Goal: Task Accomplishment & Management: Manage account settings

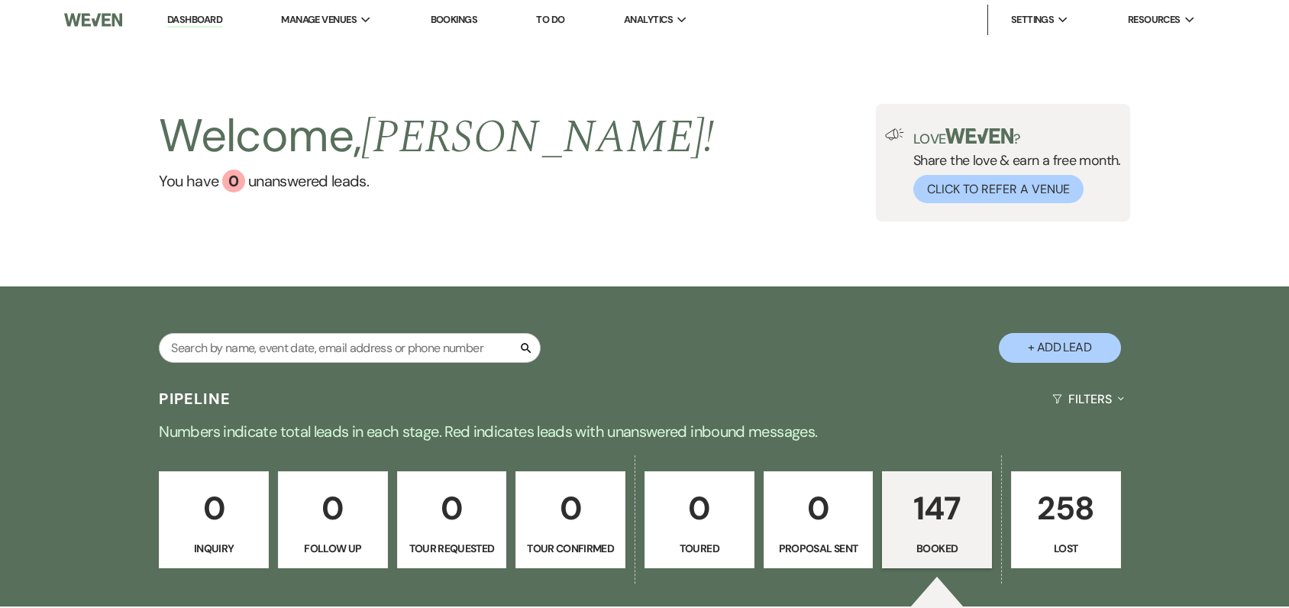
click at [281, 251] on div "Welcome, [PERSON_NAME] ! You have 0 unanswered lead s . Love ? Share the love &…" at bounding box center [644, 163] width 1289 height 247
click at [665, 25] on span "Analytics" at bounding box center [648, 19] width 49 height 15
click at [682, 54] on li "Patio on the Hill" at bounding box center [700, 50] width 137 height 15
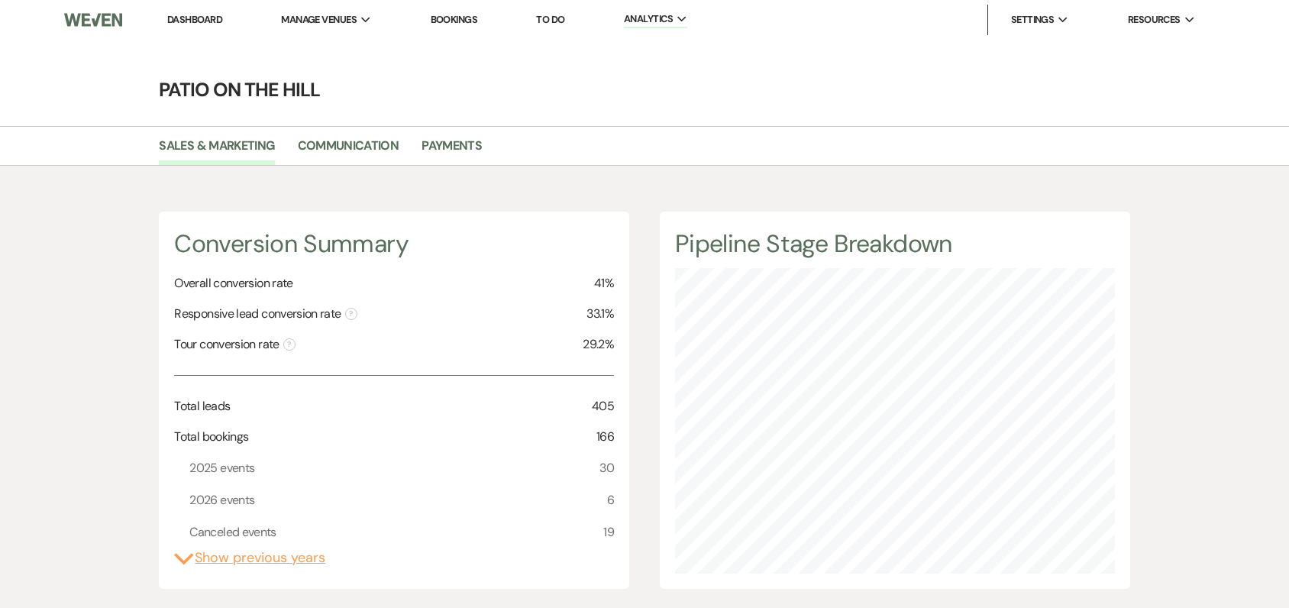
scroll to position [608, 1289]
click at [455, 144] on link "Payments" at bounding box center [451, 150] width 60 height 29
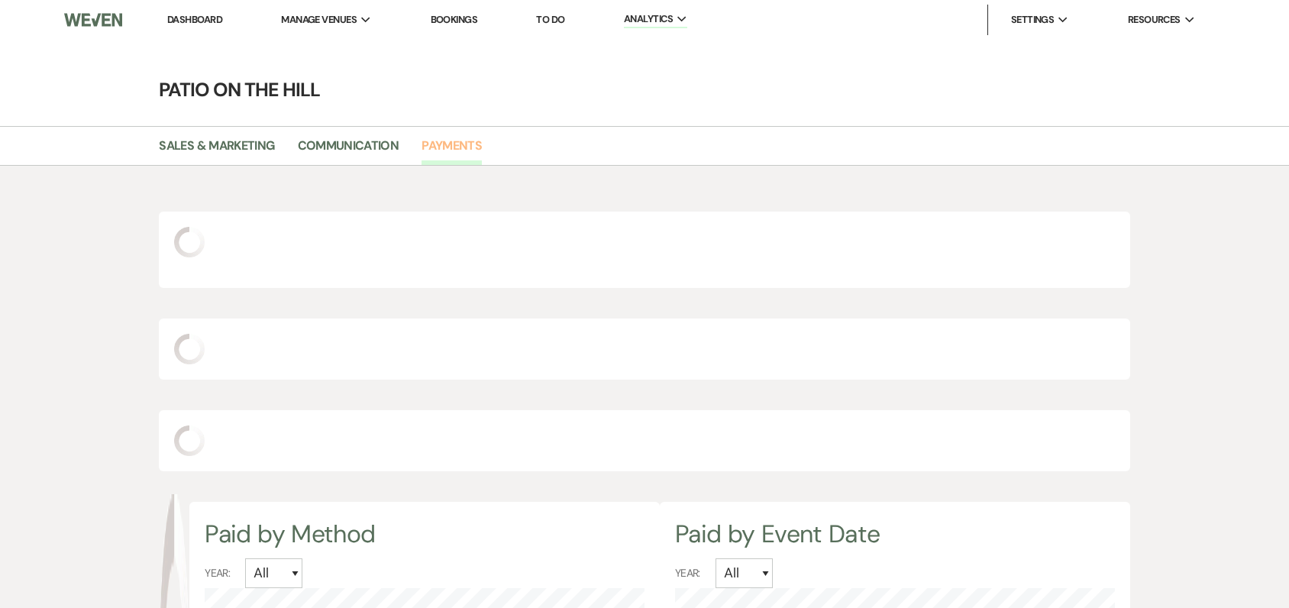
select select "2025"
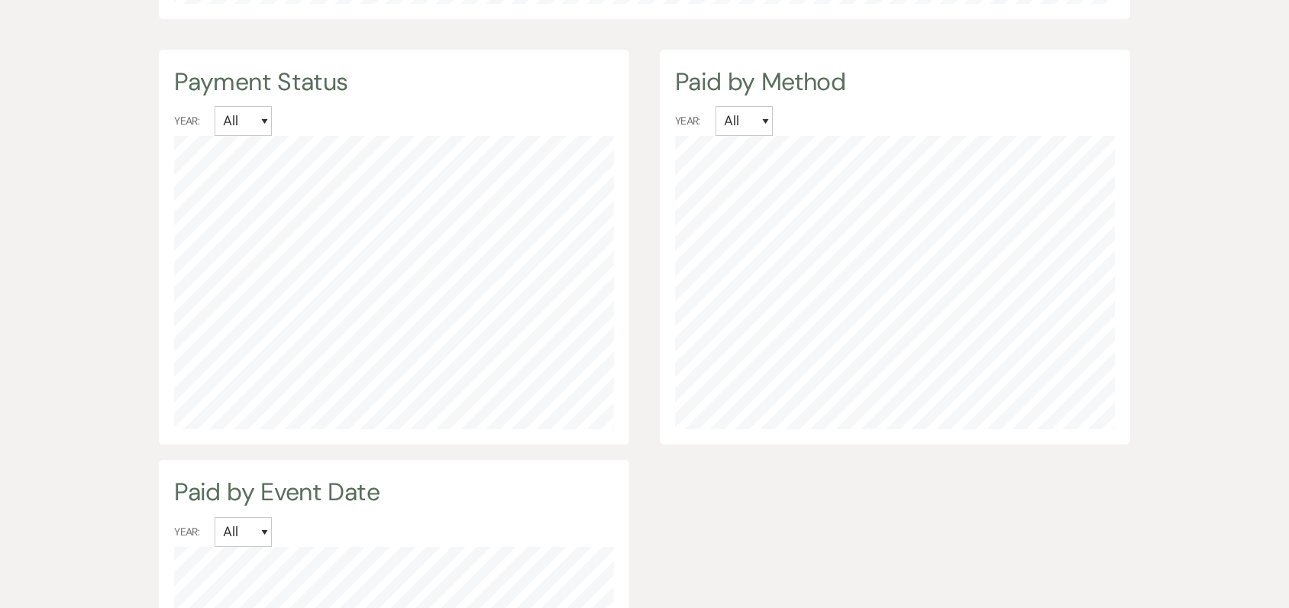
scroll to position [1876, 0]
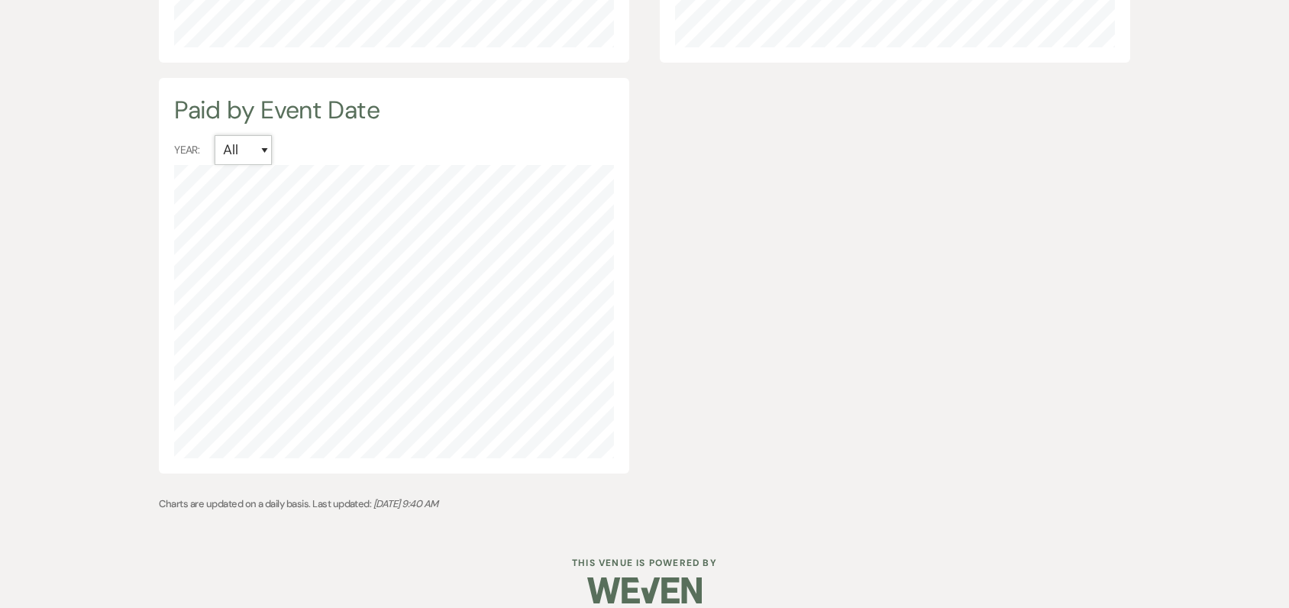
click at [258, 135] on select "All 2025 2024 2023 2022 2021" at bounding box center [243, 150] width 57 height 30
select select "2025"
click at [215, 135] on select "All 2025 2024 2023 2022 2021" at bounding box center [243, 150] width 57 height 30
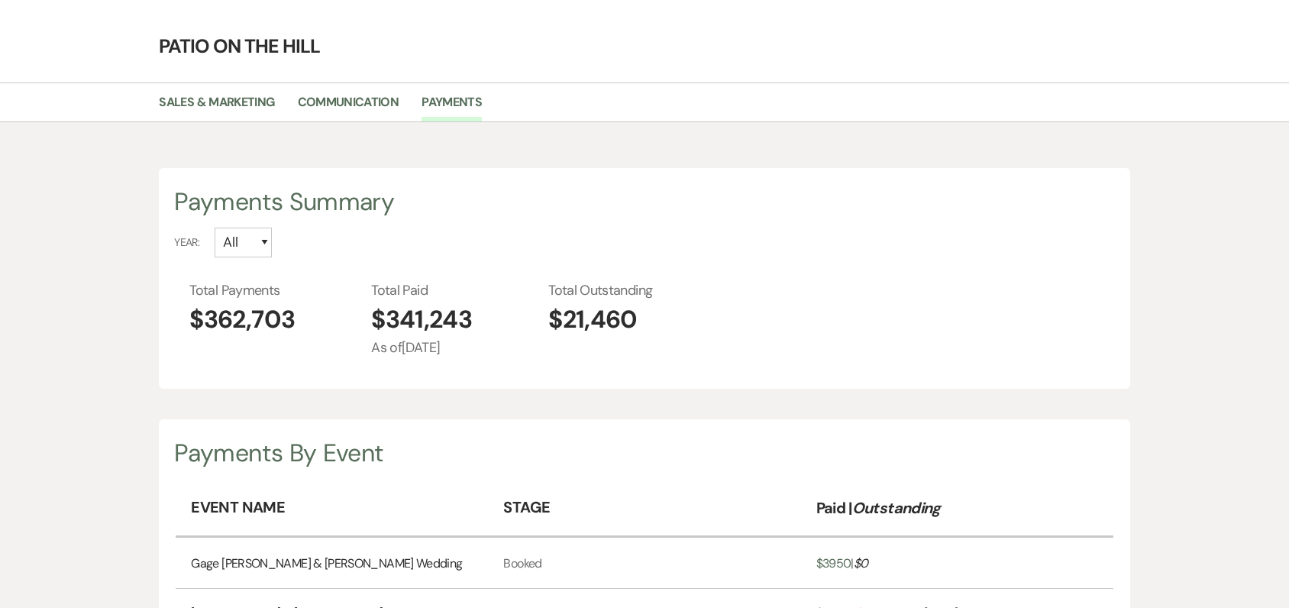
scroll to position [15, 0]
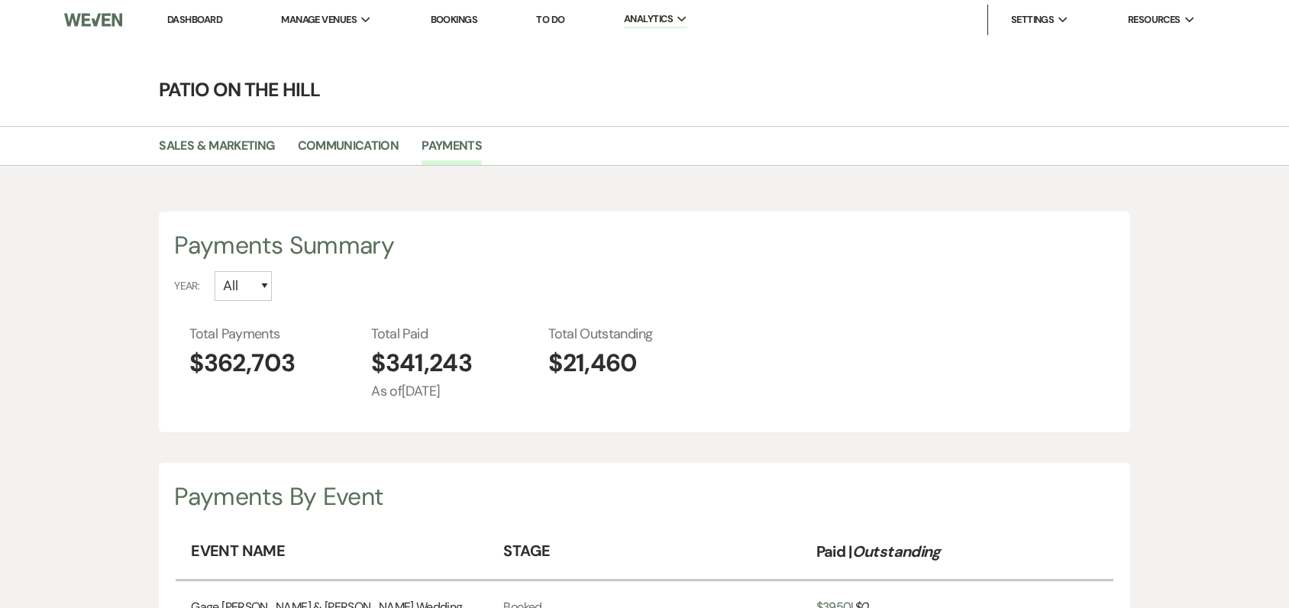
click at [552, 19] on link "To Do" at bounding box center [550, 19] width 28 height 13
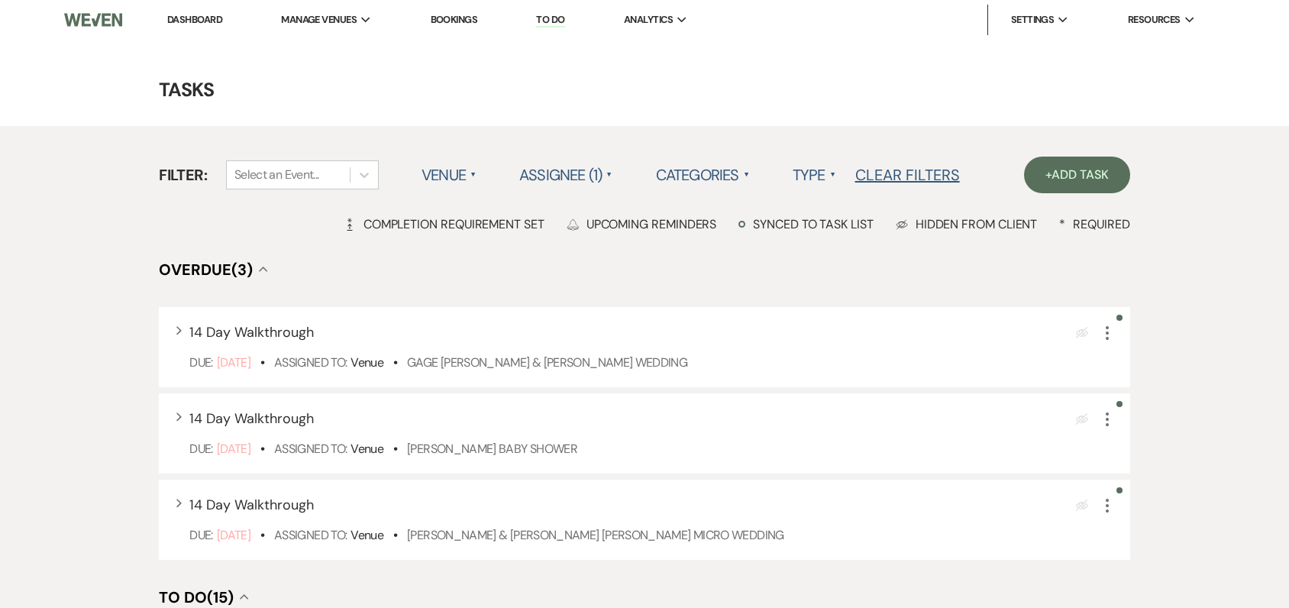
click at [819, 177] on label "Type ▲" at bounding box center [814, 174] width 44 height 27
click at [835, 244] on li "Payment tasks" at bounding box center [868, 241] width 153 height 35
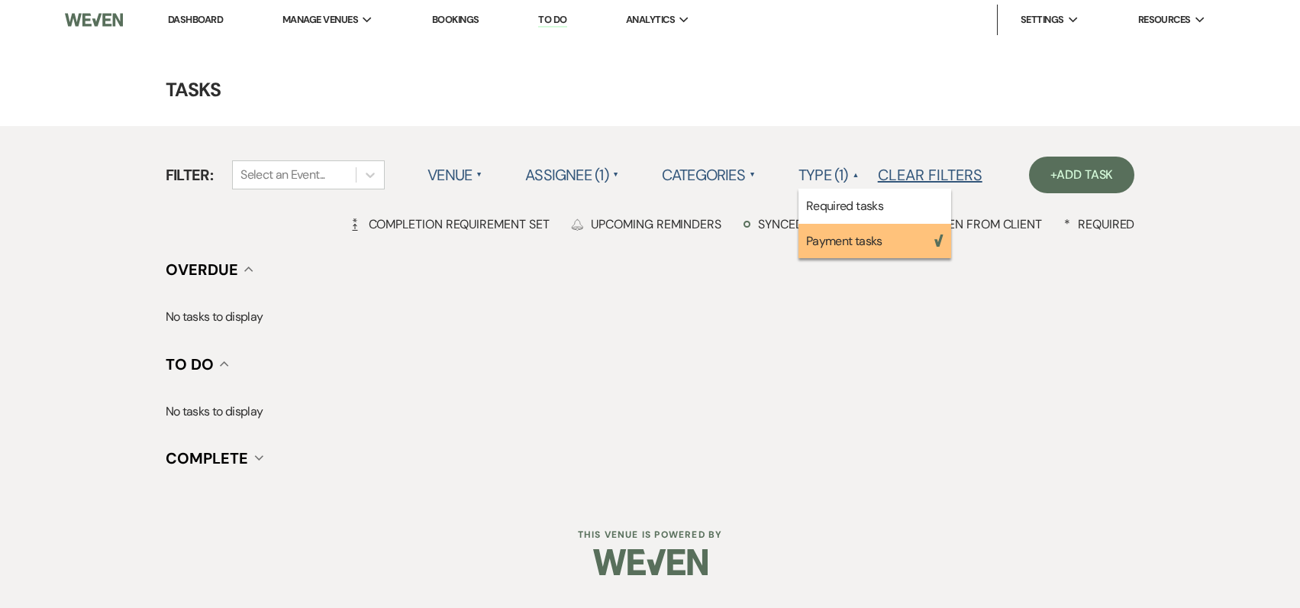
click at [595, 176] on label "Assignee (1) ▲" at bounding box center [572, 174] width 94 height 27
click at [618, 174] on span "▲" at bounding box center [616, 175] width 6 height 12
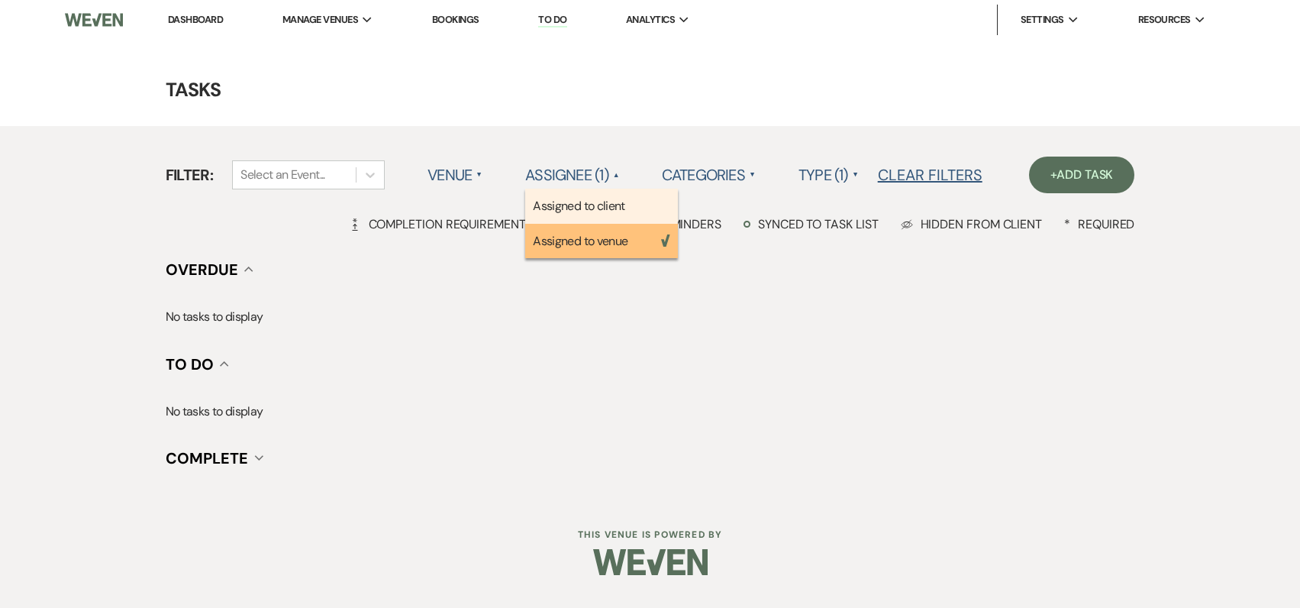
click at [604, 202] on li "Assigned to client" at bounding box center [601, 206] width 153 height 35
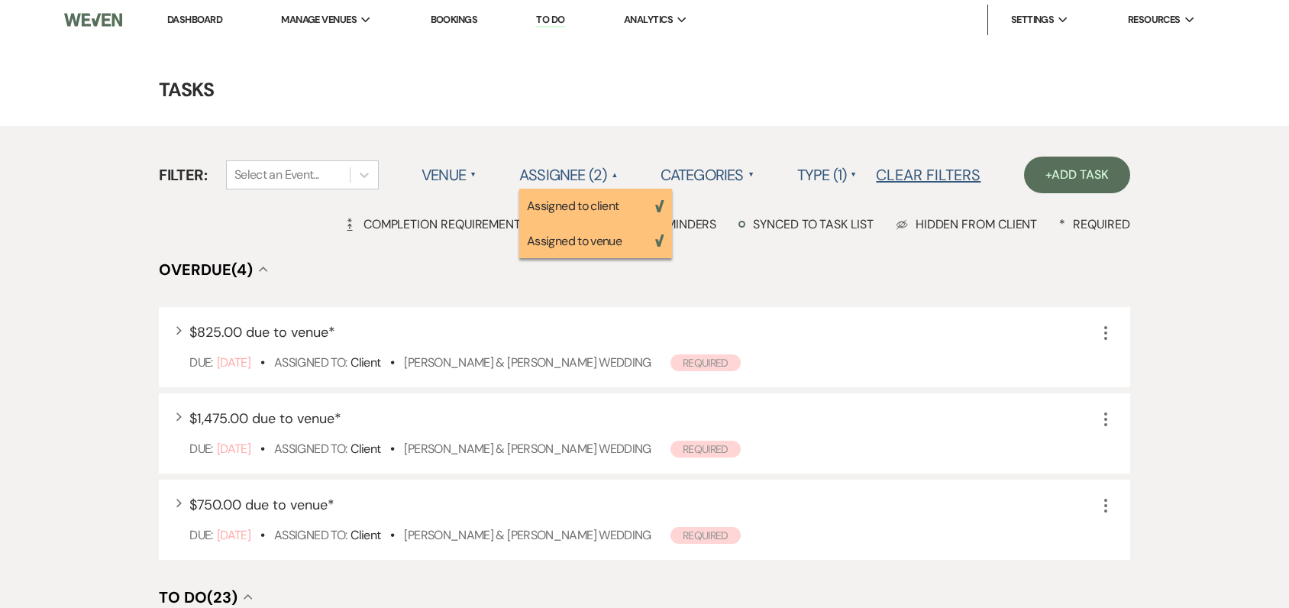
click at [598, 243] on li "Assigned to venue Weven Check" at bounding box center [595, 241] width 153 height 35
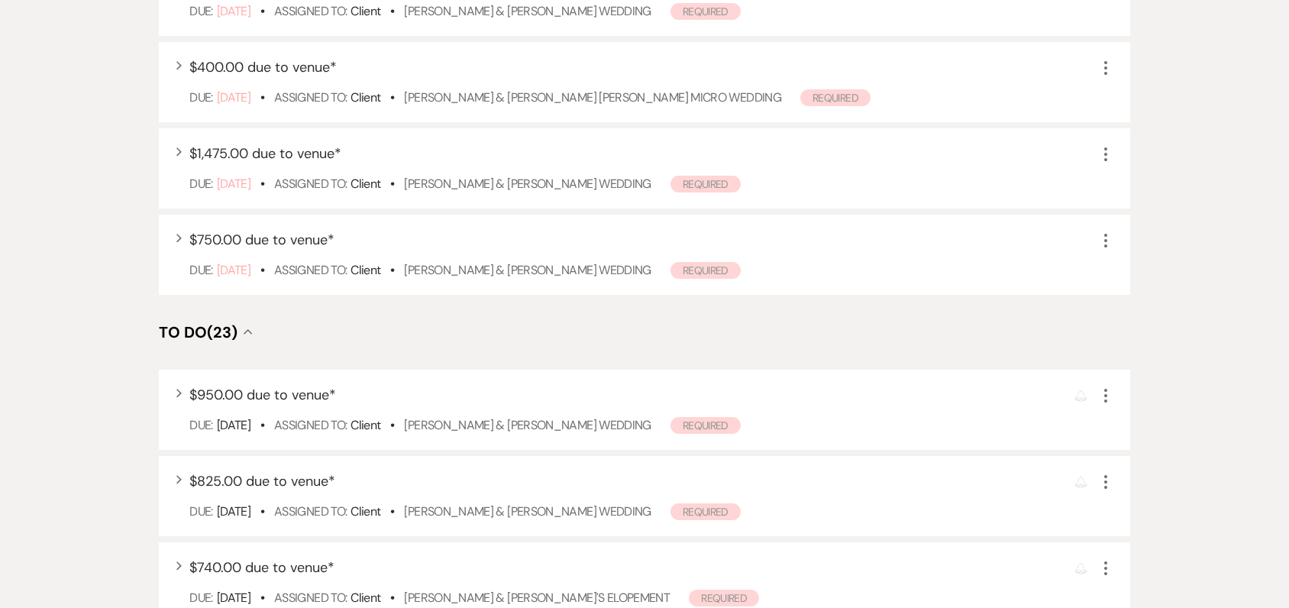
scroll to position [382, 0]
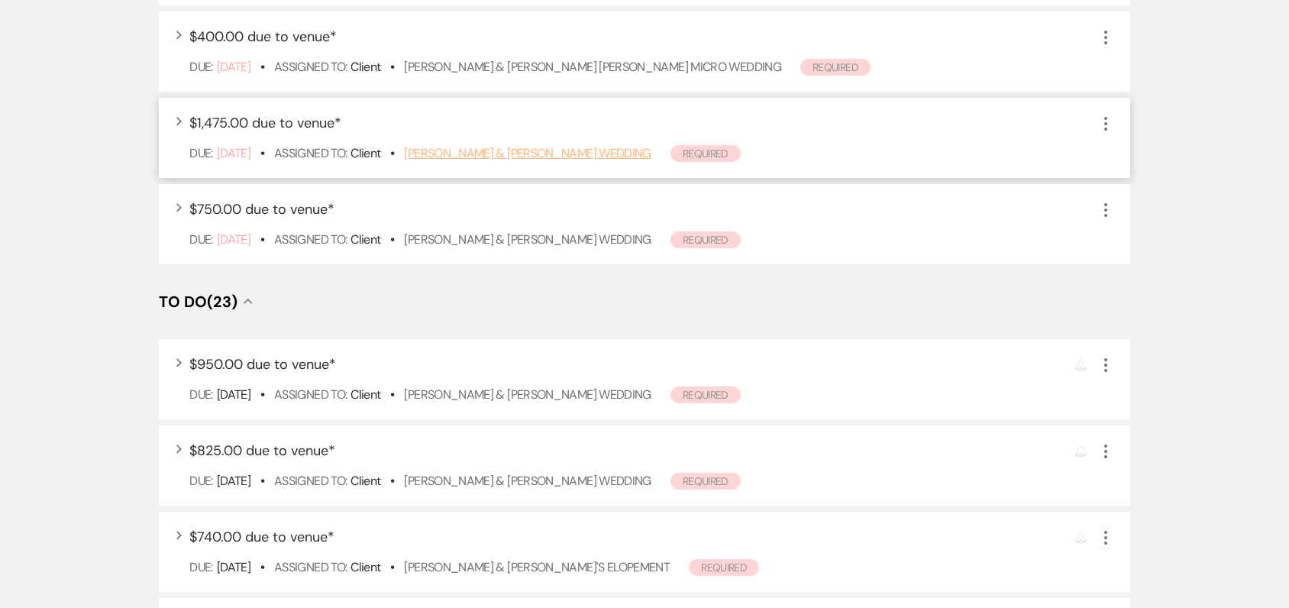
click at [476, 151] on link "[PERSON_NAME] & [PERSON_NAME] Wedding" at bounding box center [527, 153] width 247 height 16
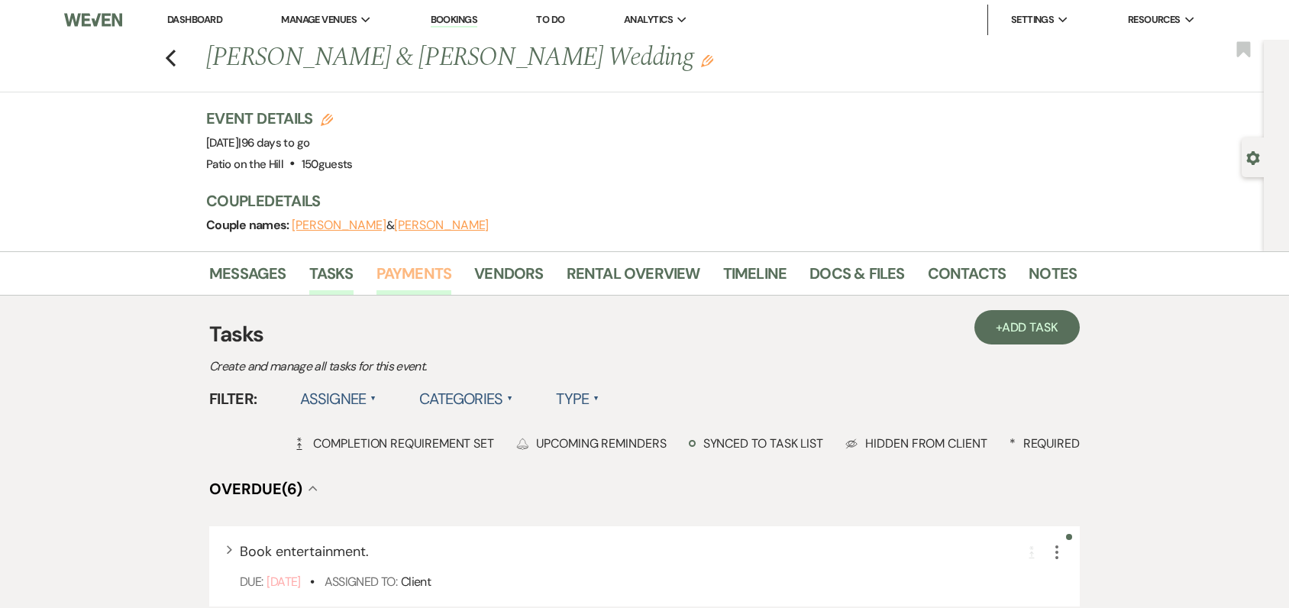
click at [429, 275] on link "Payments" at bounding box center [414, 278] width 76 height 34
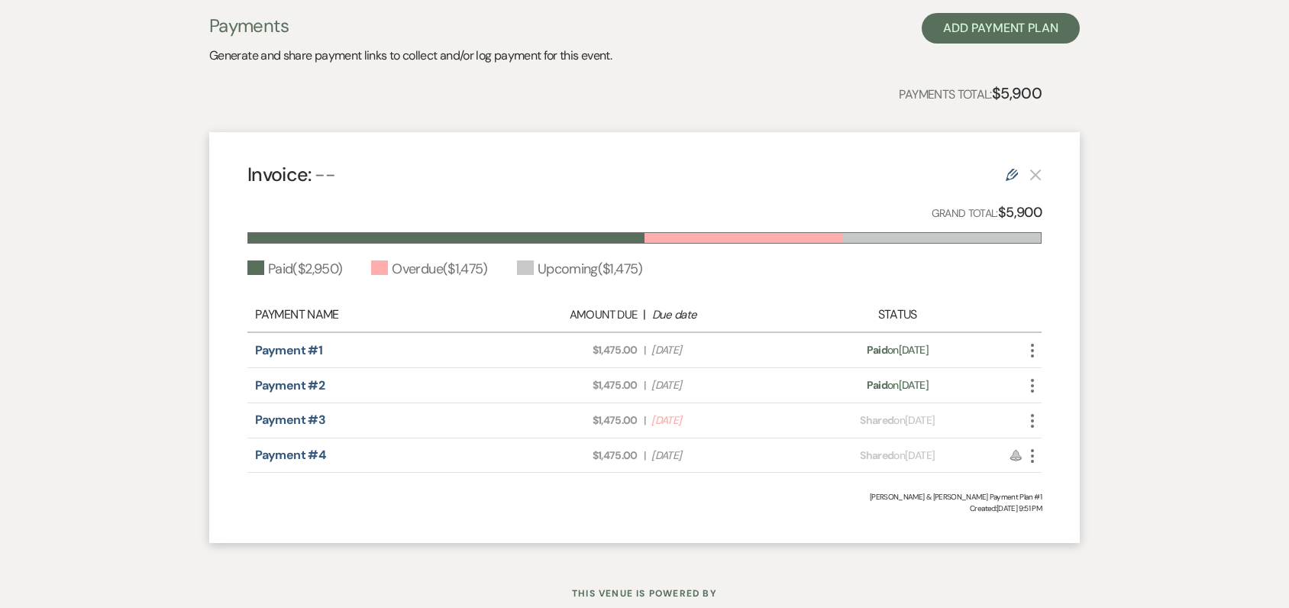
scroll to position [362, 0]
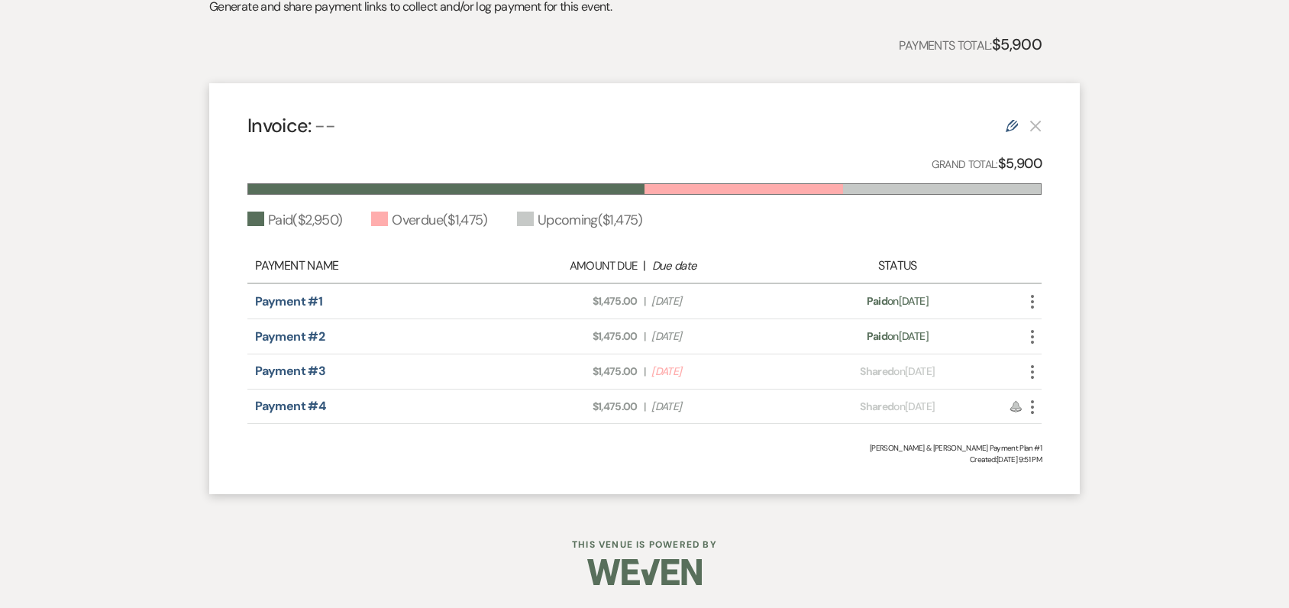
click at [1030, 369] on icon "More" at bounding box center [1032, 372] width 18 height 18
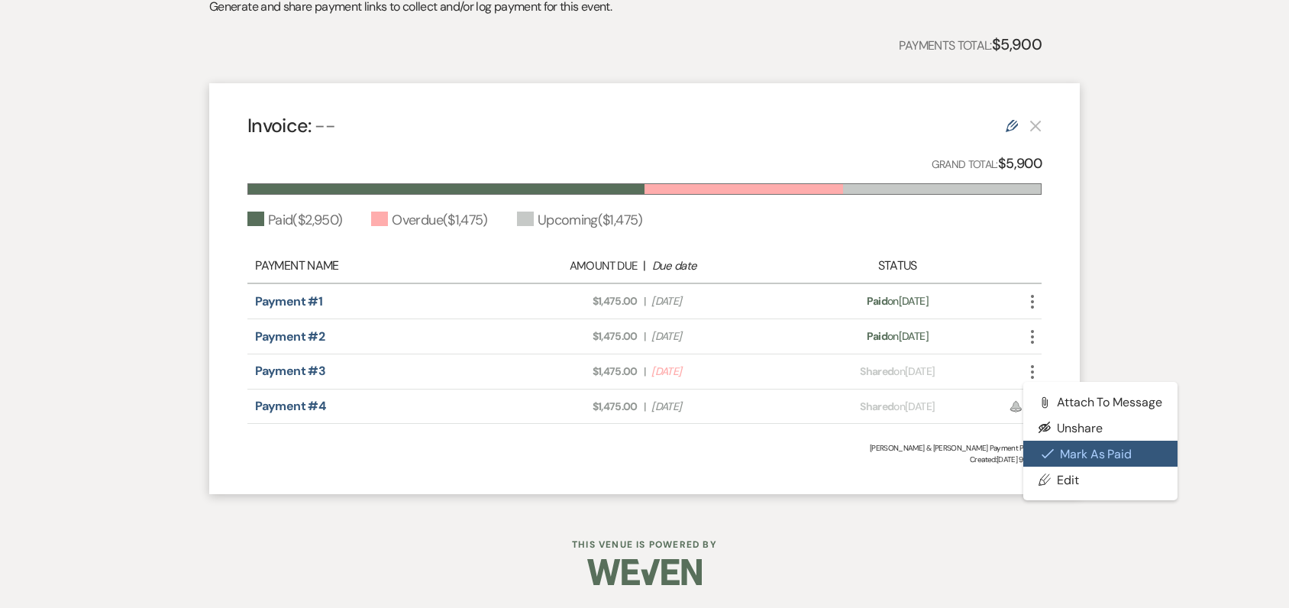
click at [1074, 459] on button "Check Mark Mark as Paid" at bounding box center [1100, 453] width 154 height 26
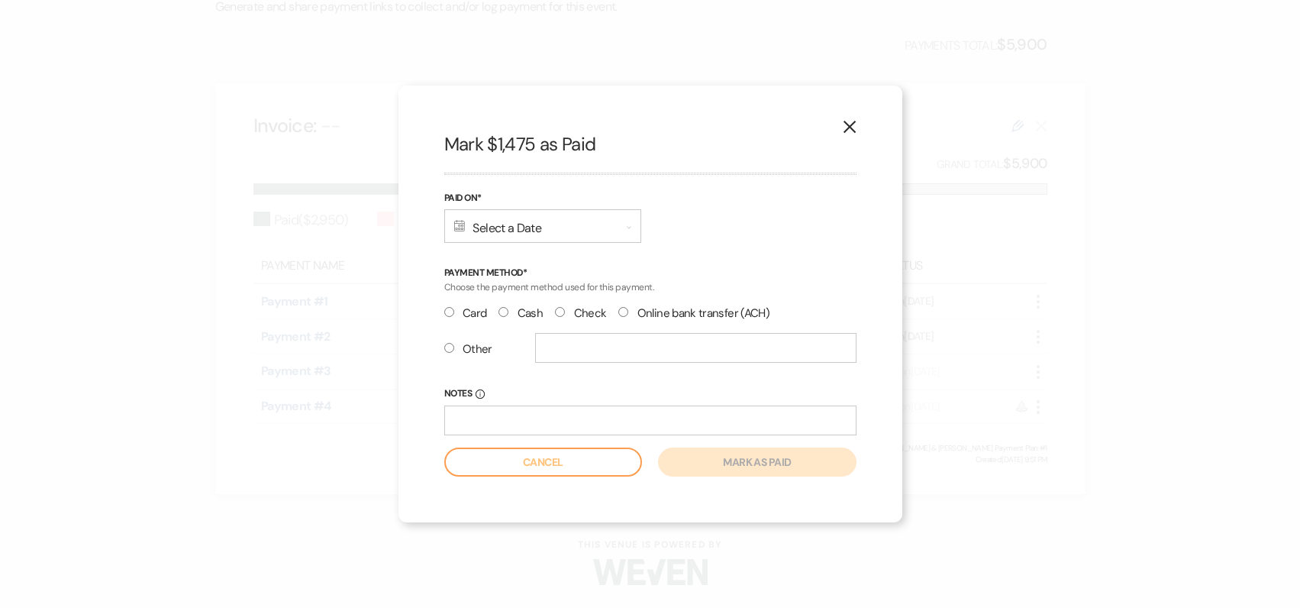
click at [503, 231] on div "Calendar Select a Date Expand" at bounding box center [542, 226] width 197 height 34
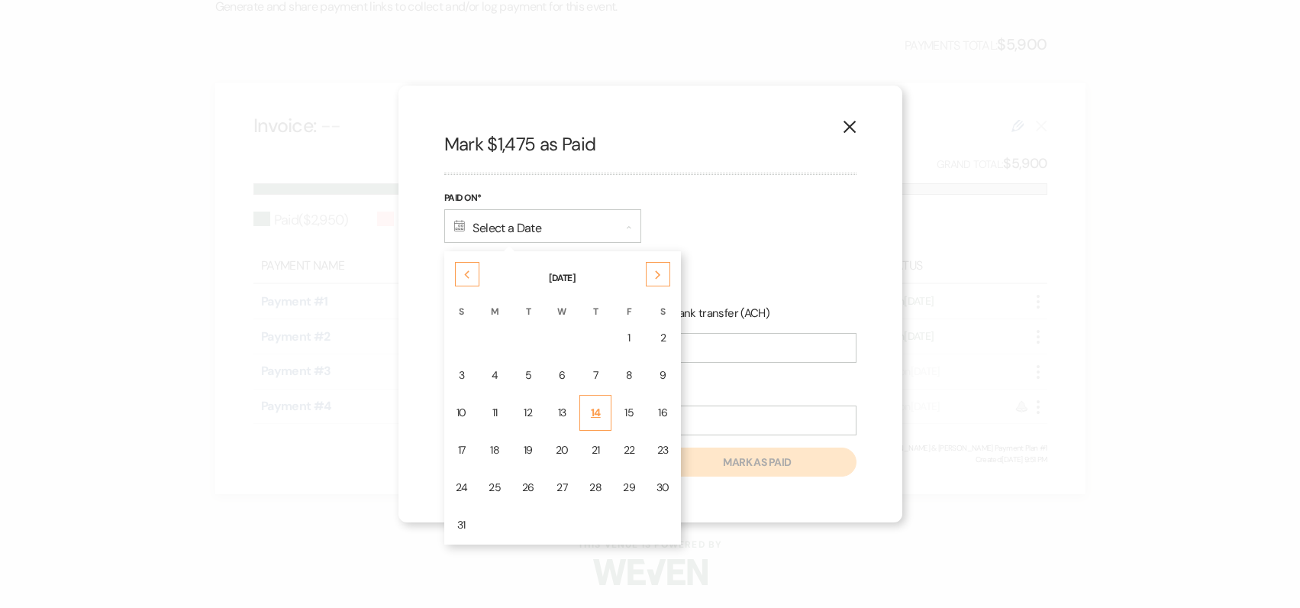
click at [592, 415] on div "14" at bounding box center [595, 413] width 12 height 16
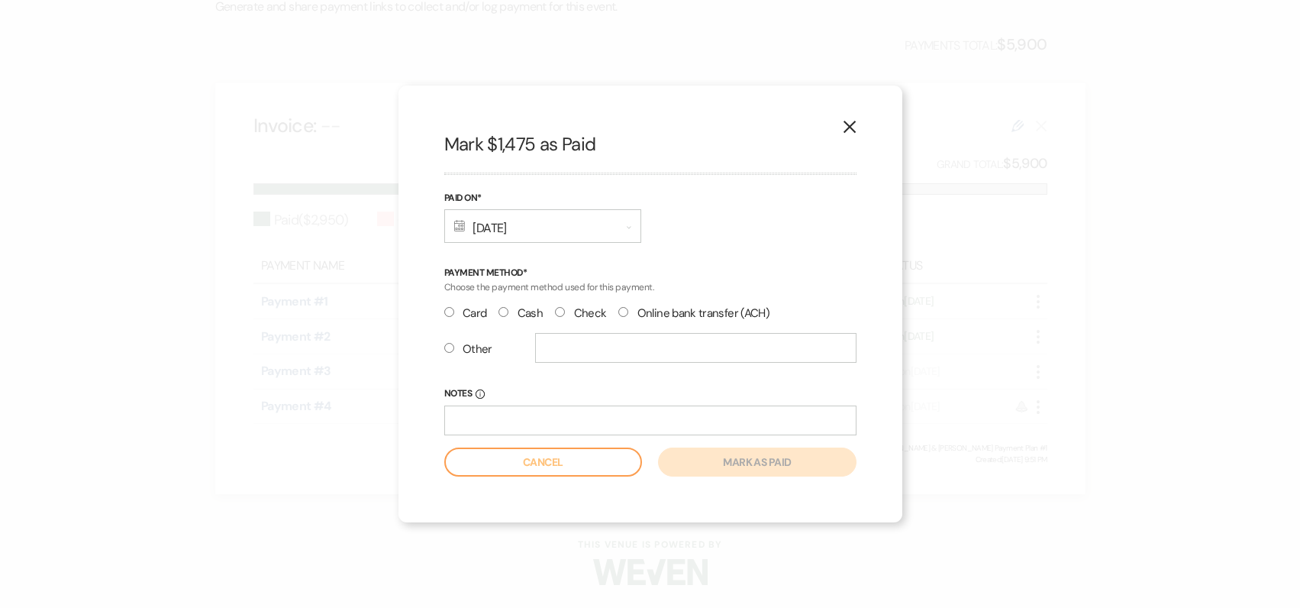
click at [445, 314] on input "Card" at bounding box center [449, 312] width 10 height 10
radio input "true"
click at [718, 462] on button "Mark as paid" at bounding box center [757, 461] width 198 height 29
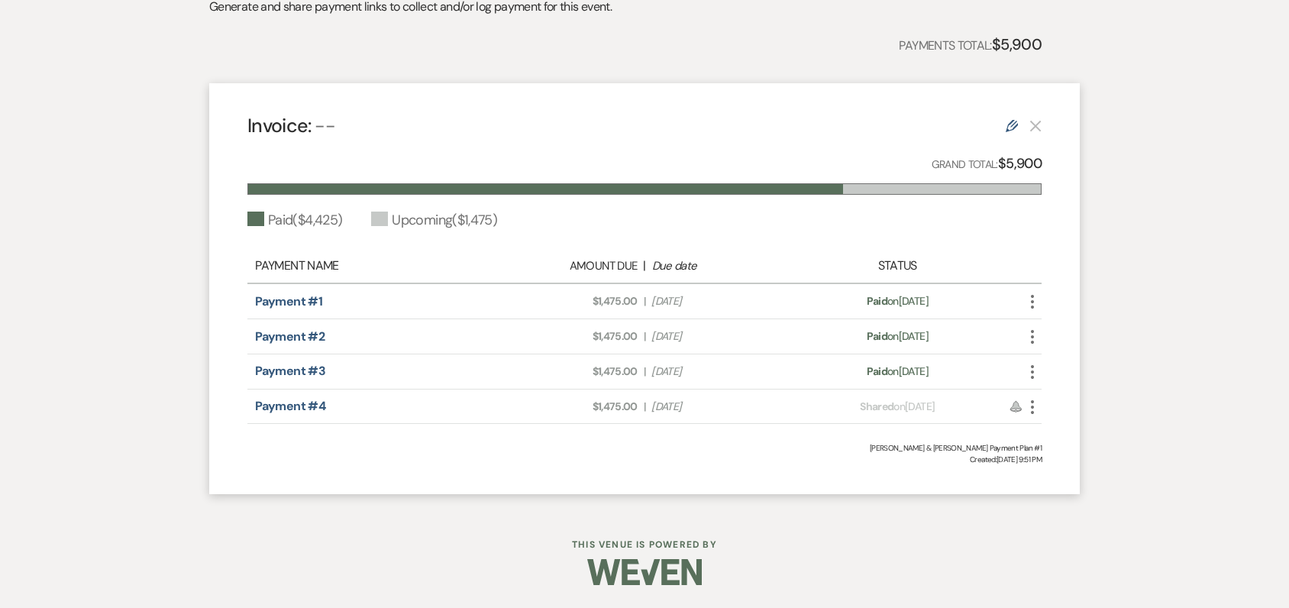
click at [1031, 408] on use "button" at bounding box center [1032, 407] width 3 height 14
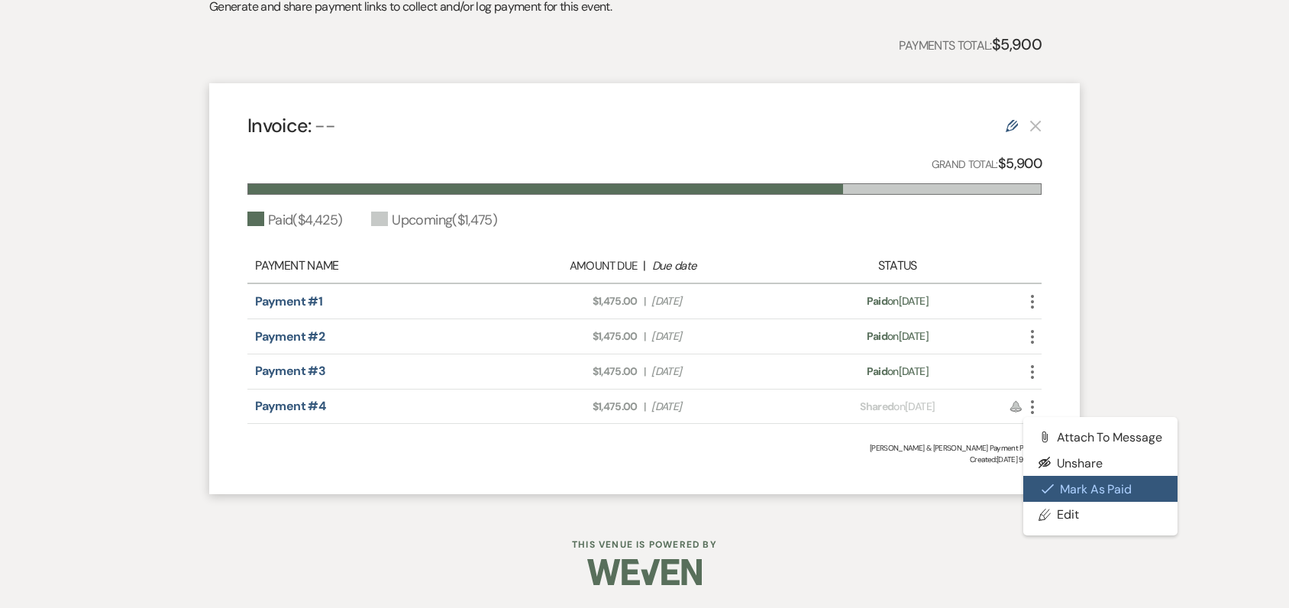
click at [1073, 486] on button "Check [PERSON_NAME] [PERSON_NAME] as Paid" at bounding box center [1100, 489] width 154 height 26
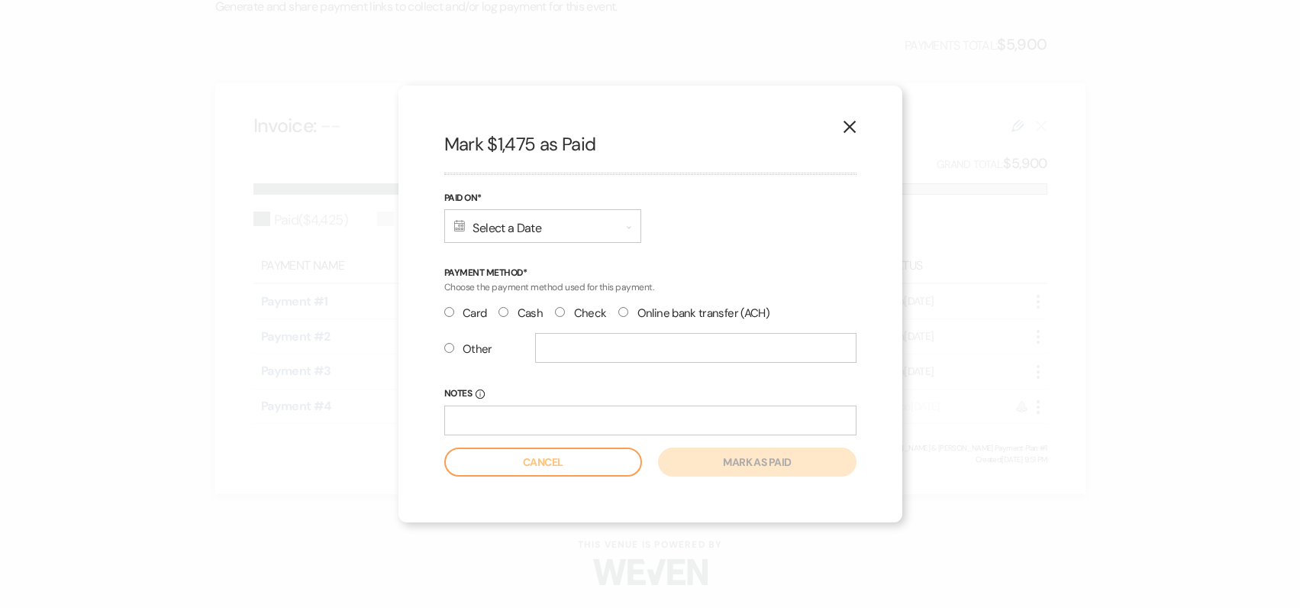
click at [502, 231] on div "Calendar Select a Date Expand" at bounding box center [542, 226] width 197 height 34
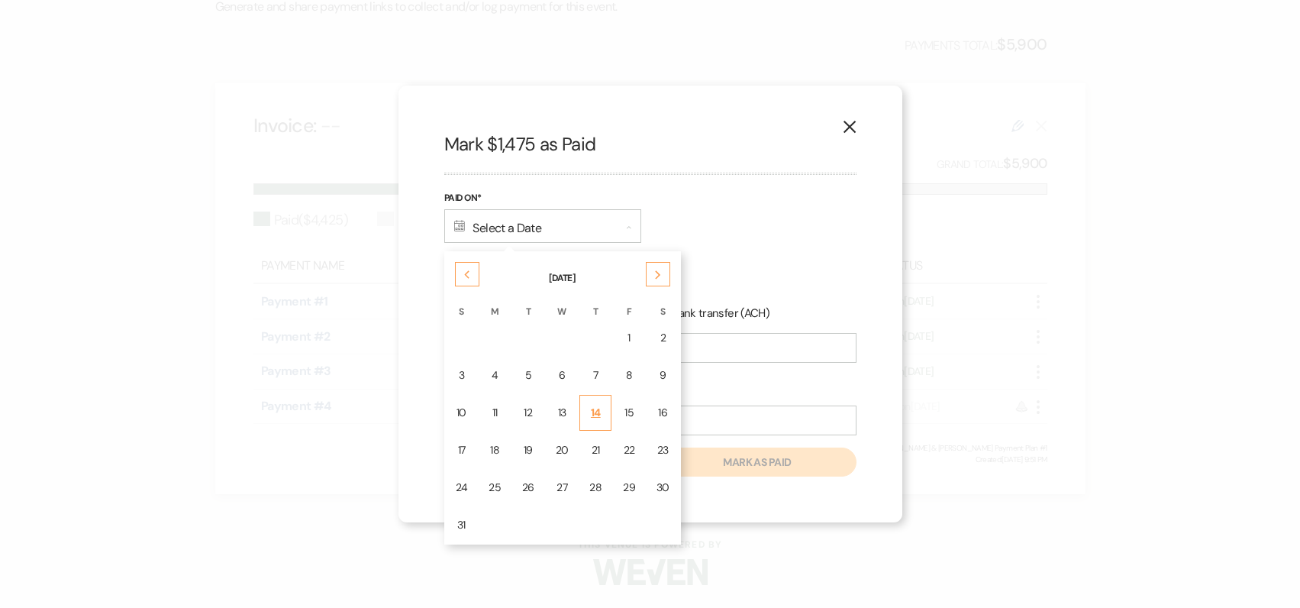
click at [591, 411] on div "14" at bounding box center [595, 413] width 12 height 16
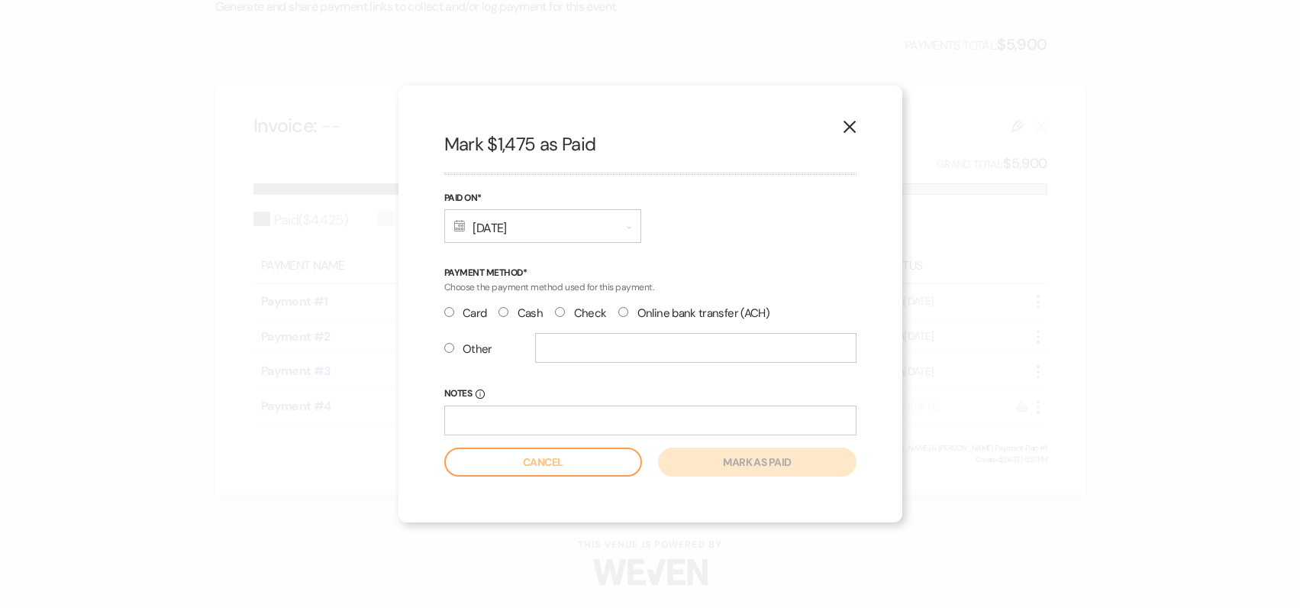
click at [451, 313] on input "Card" at bounding box center [449, 312] width 10 height 10
radio input "true"
click at [705, 464] on button "Mark as paid" at bounding box center [757, 461] width 198 height 29
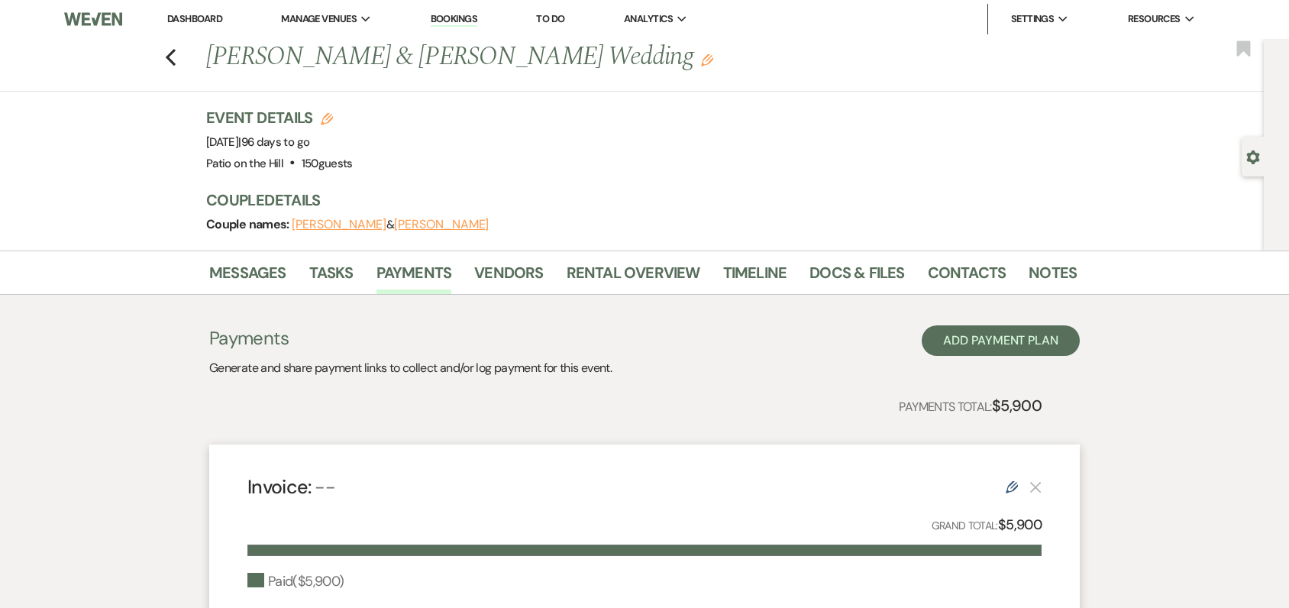
scroll to position [0, 0]
click at [550, 15] on link "To Do" at bounding box center [550, 19] width 28 height 13
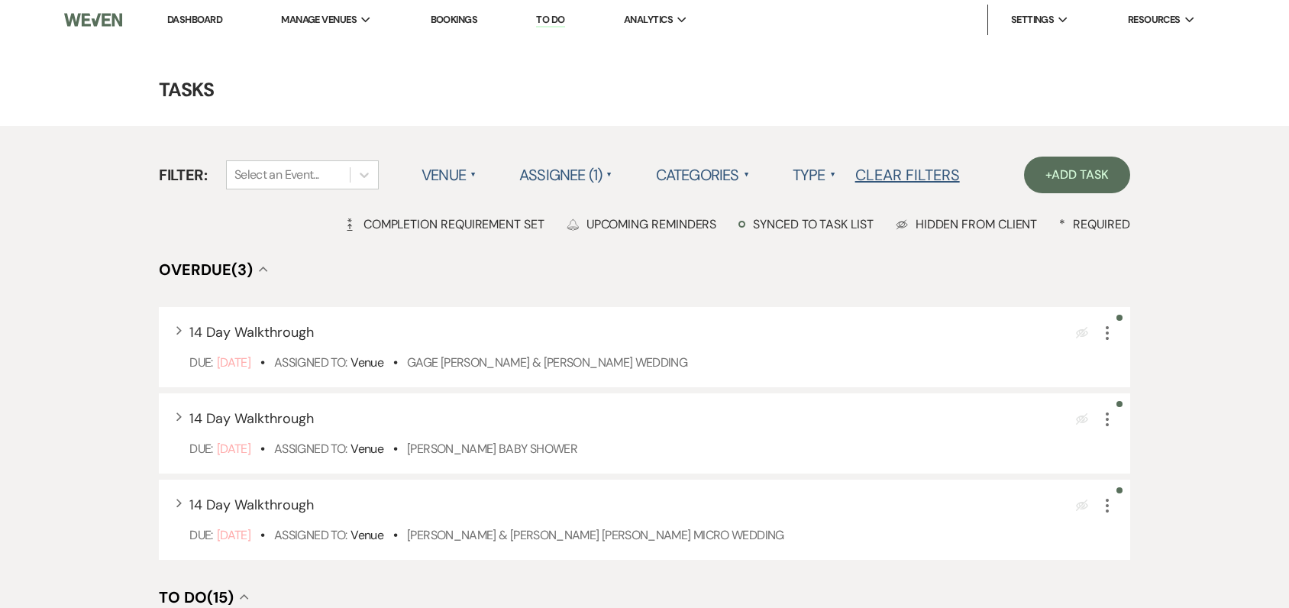
click at [817, 175] on label "Type ▲" at bounding box center [814, 174] width 44 height 27
click at [828, 243] on li "Payment tasks" at bounding box center [868, 241] width 153 height 35
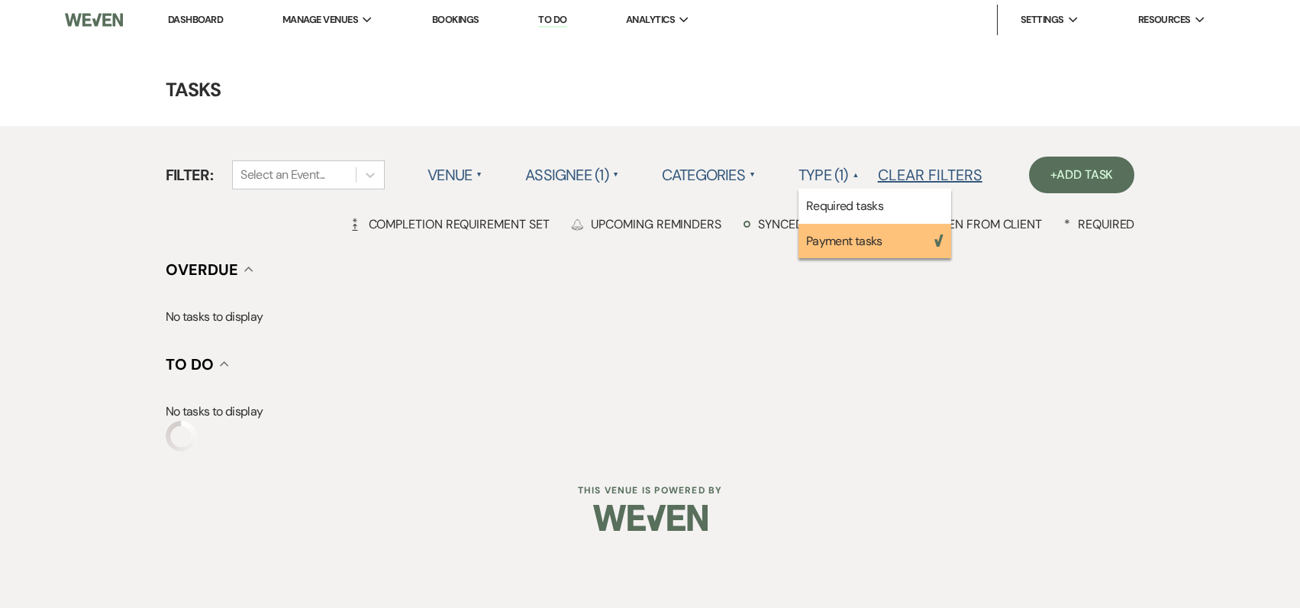
click at [608, 177] on label "Assignee (1) ▲" at bounding box center [572, 174] width 94 height 27
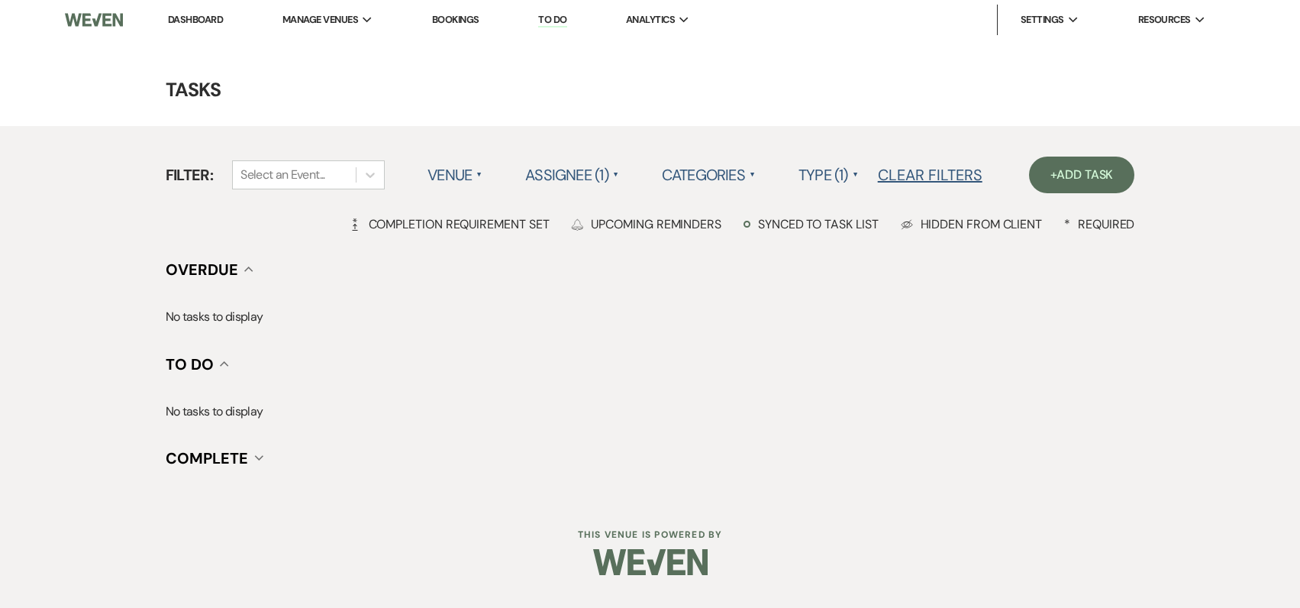
click at [614, 175] on label "Assignee (1) ▲" at bounding box center [572, 174] width 94 height 27
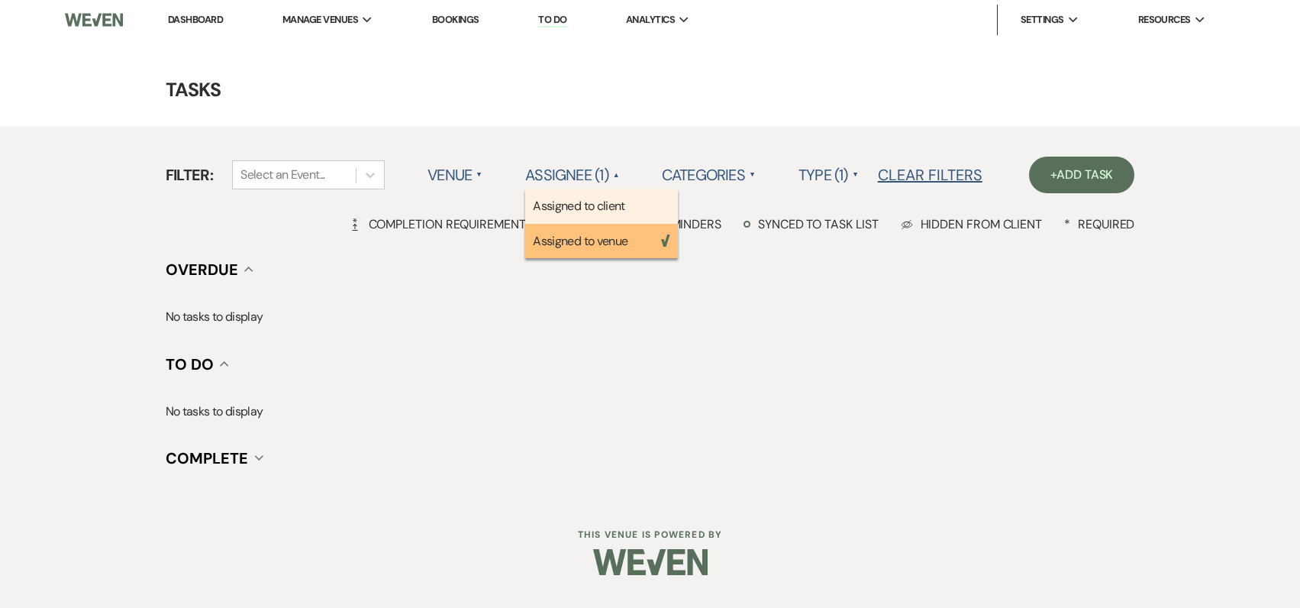
click at [614, 202] on li "Assigned to client" at bounding box center [601, 206] width 153 height 35
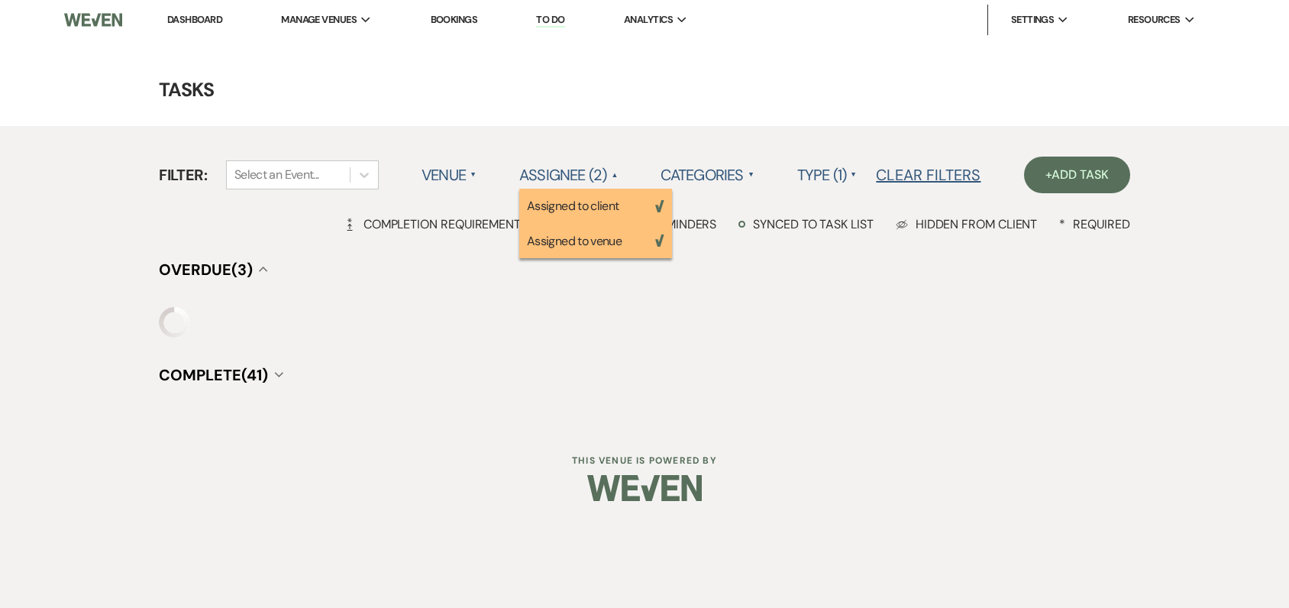
click at [608, 240] on li "Assigned to venue Weven Check" at bounding box center [595, 241] width 153 height 35
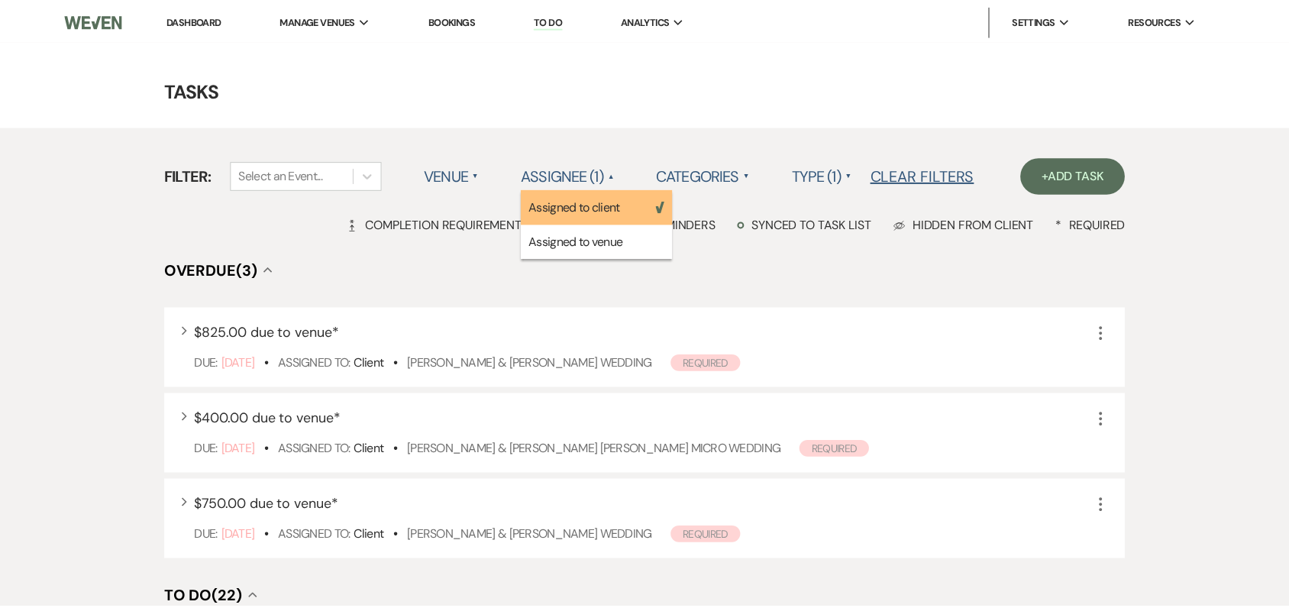
scroll to position [229, 0]
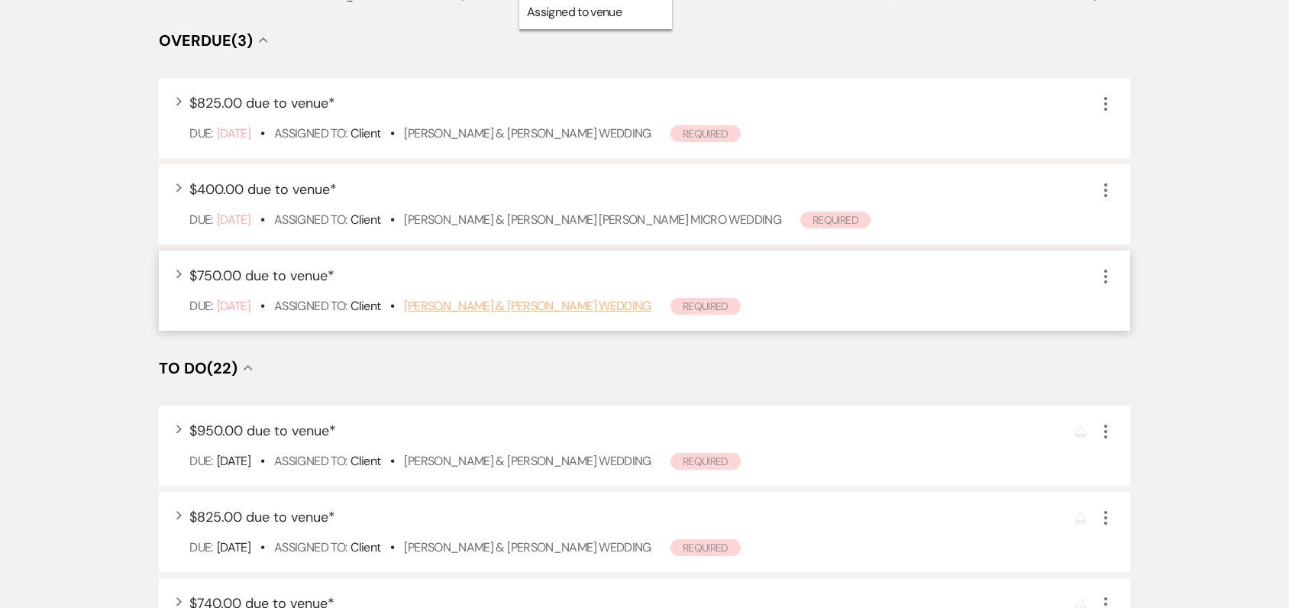
click at [480, 311] on link "[PERSON_NAME] & [PERSON_NAME] Wedding" at bounding box center [527, 306] width 247 height 16
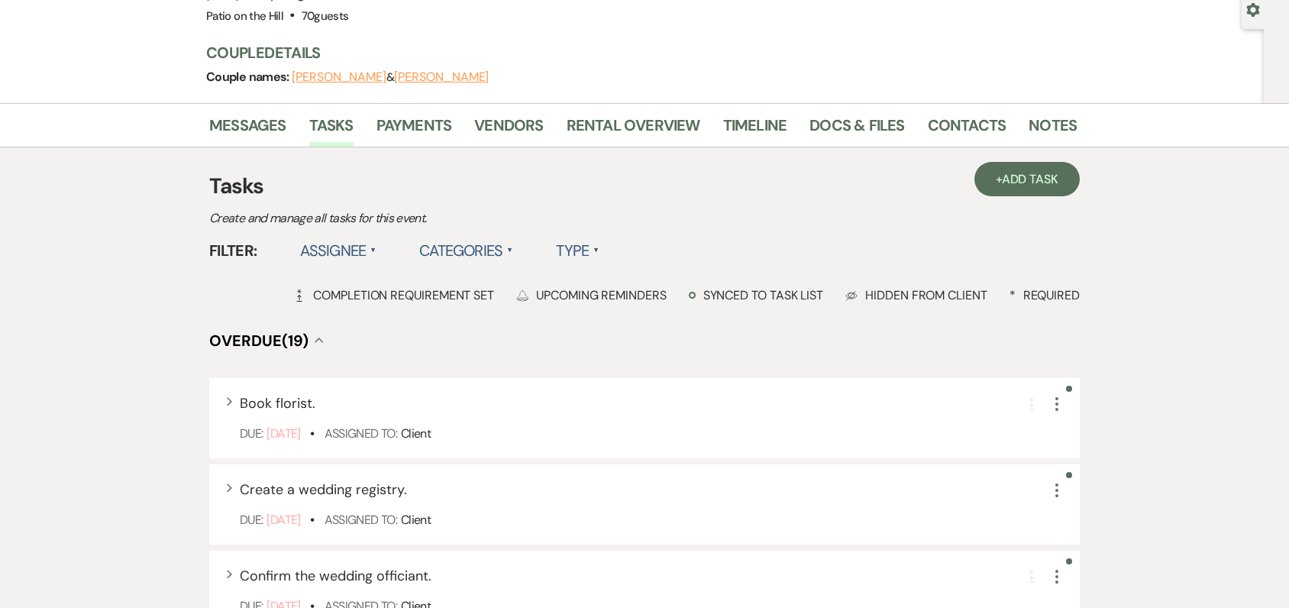
scroll to position [153, 0]
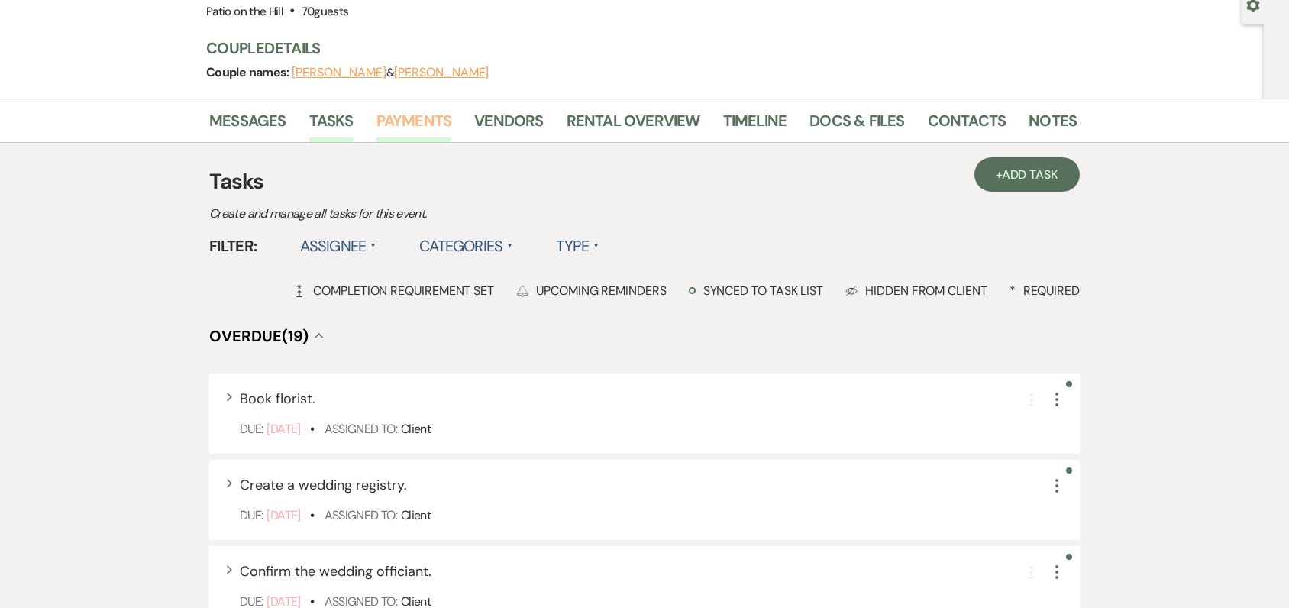
click at [418, 126] on link "Payments" at bounding box center [414, 125] width 76 height 34
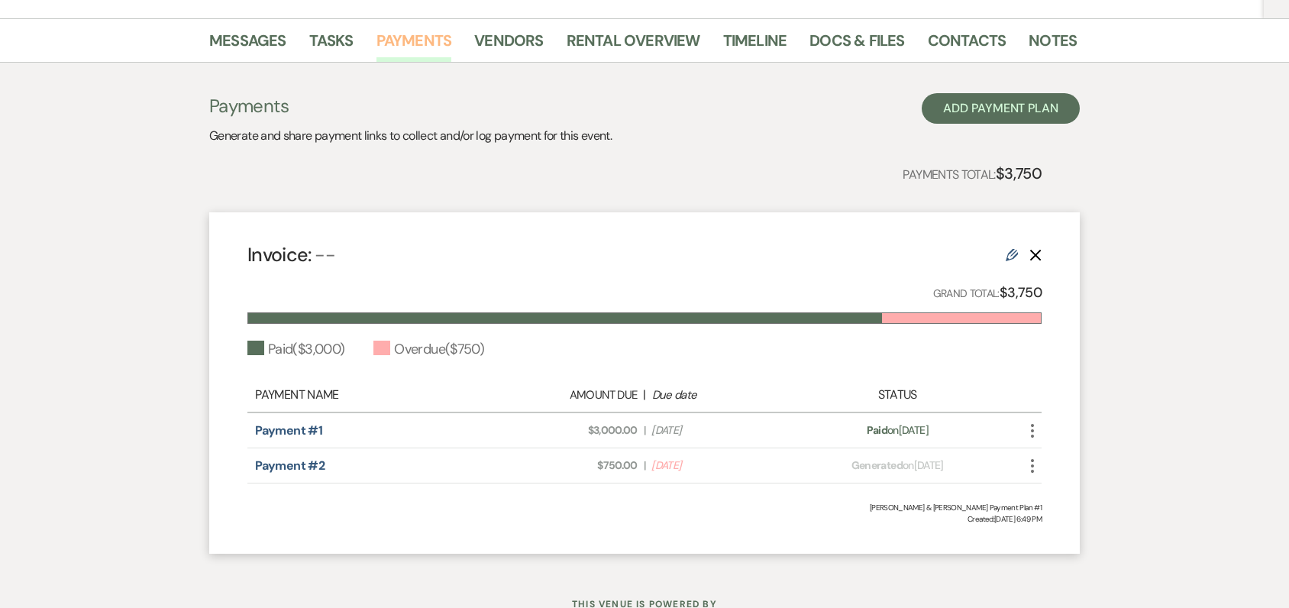
scroll to position [292, 0]
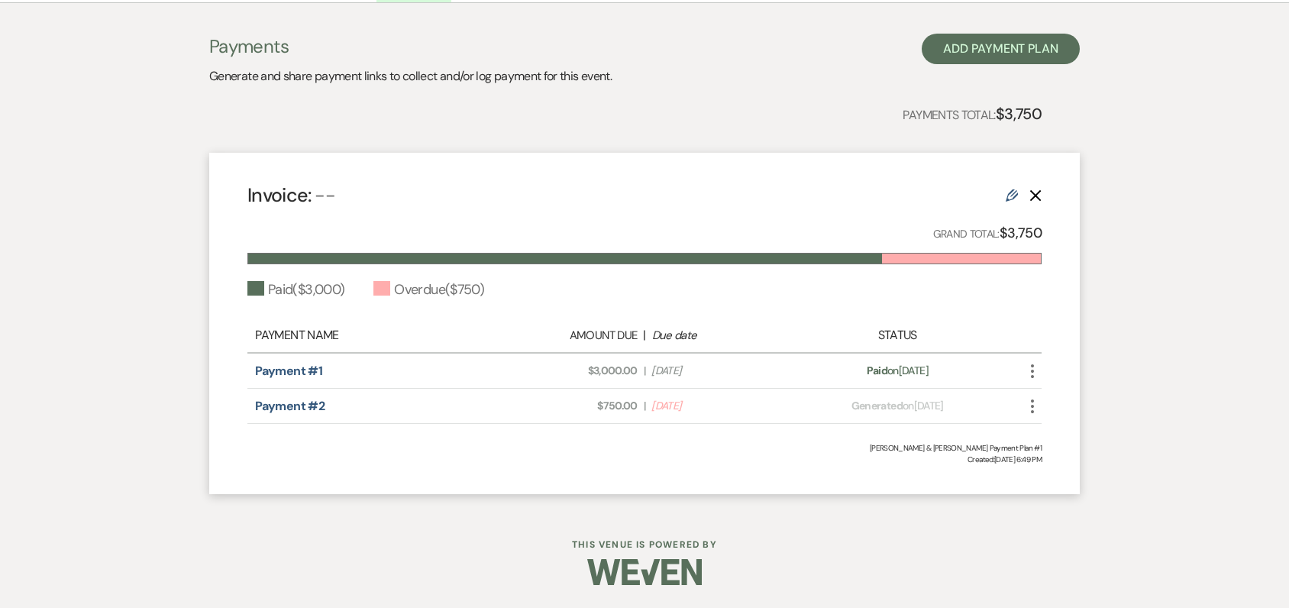
click at [1030, 406] on icon "More" at bounding box center [1032, 406] width 18 height 18
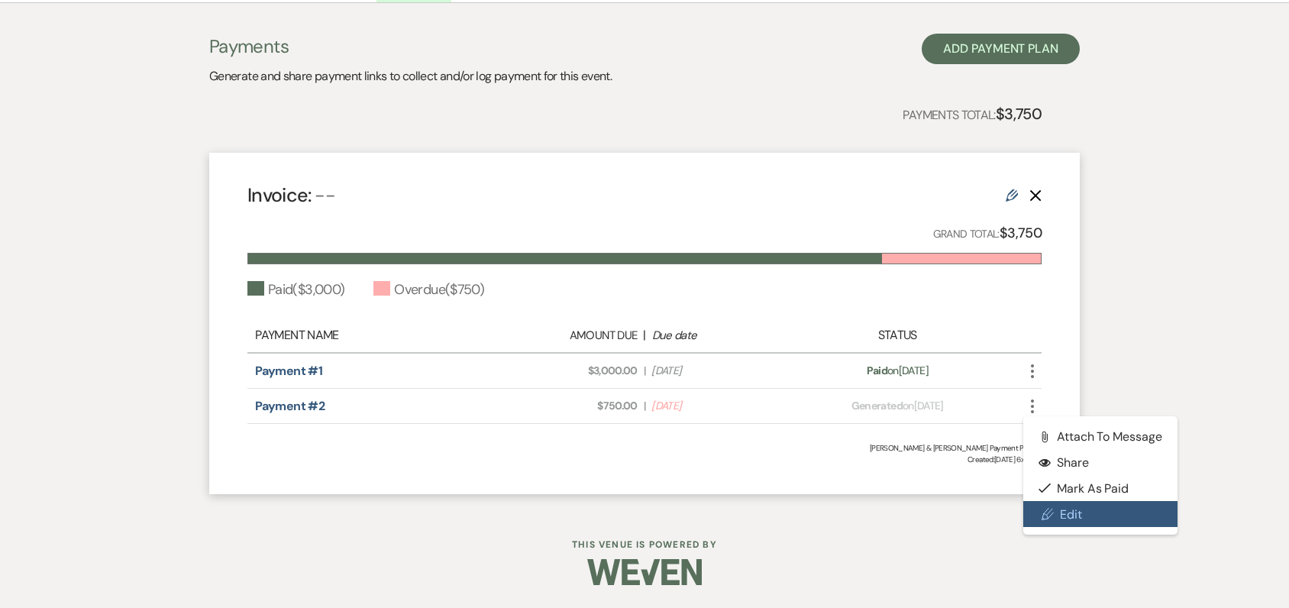
click at [1068, 516] on link "Pencil Edit" at bounding box center [1100, 514] width 154 height 26
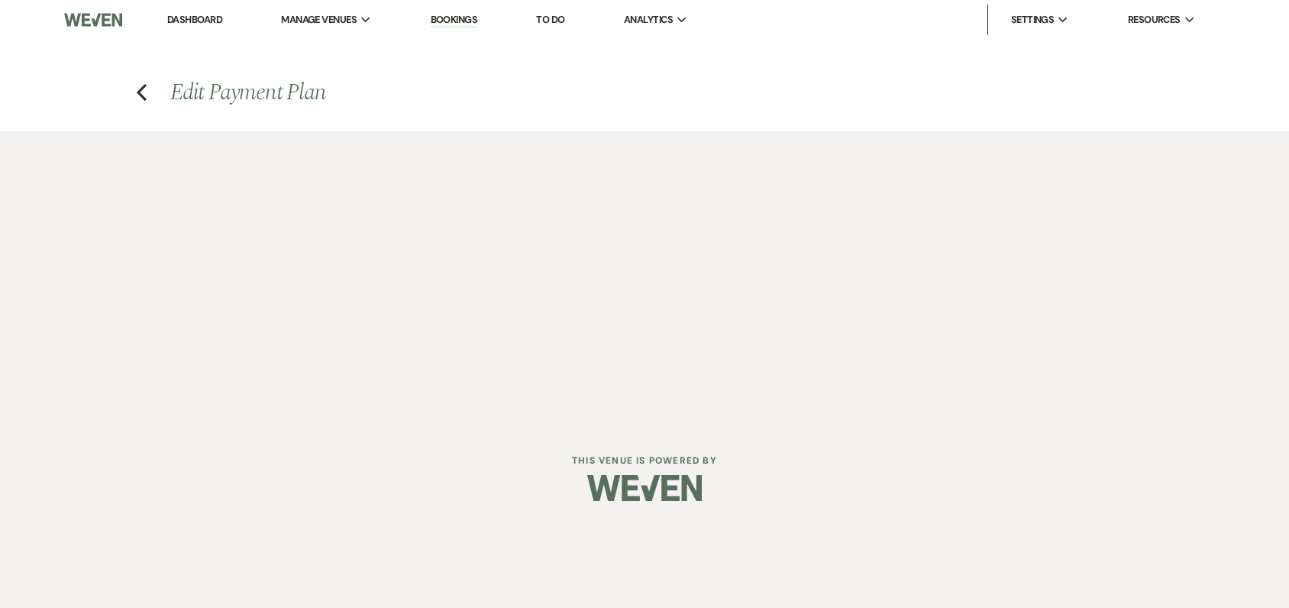
select select "1"
select select "true"
select select "2"
select select "flat"
select select "false"
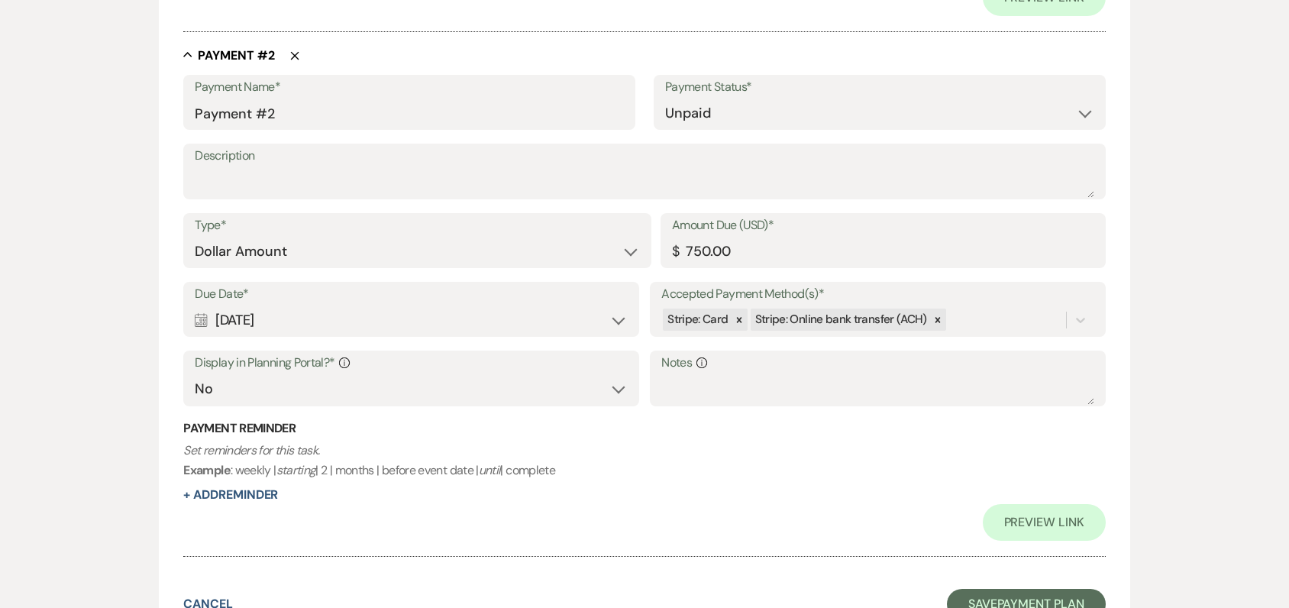
scroll to position [992, 0]
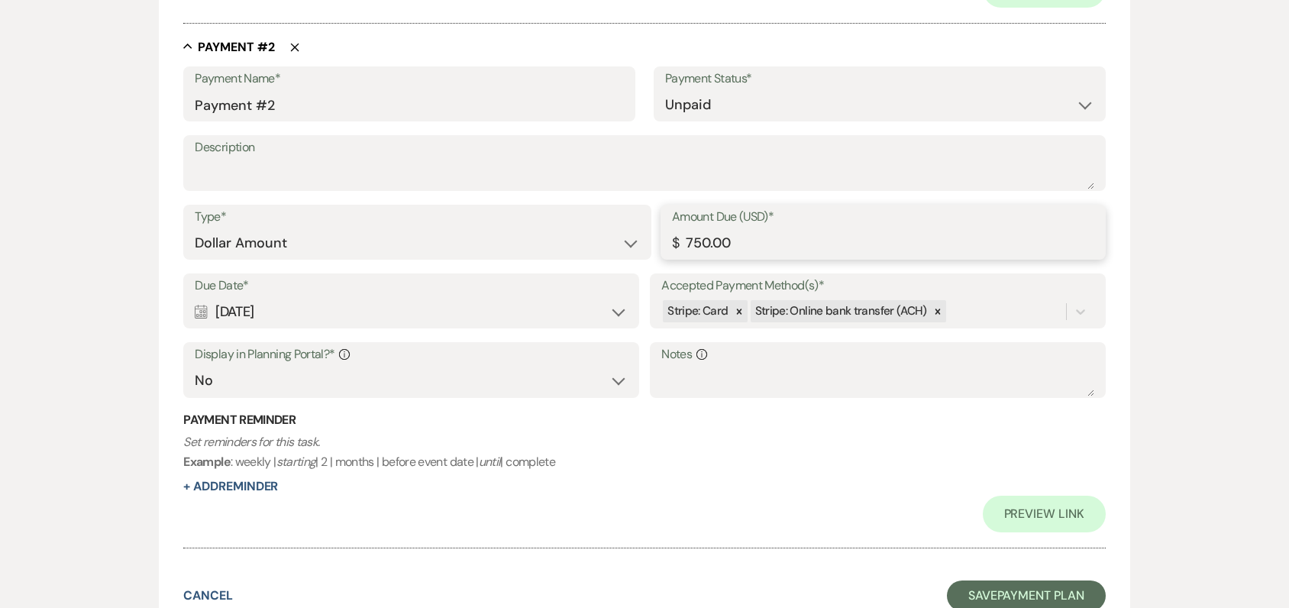
drag, startPoint x: 735, startPoint y: 240, endPoint x: 683, endPoint y: 239, distance: 51.9
click at [684, 238] on input "750.00" at bounding box center [883, 243] width 422 height 30
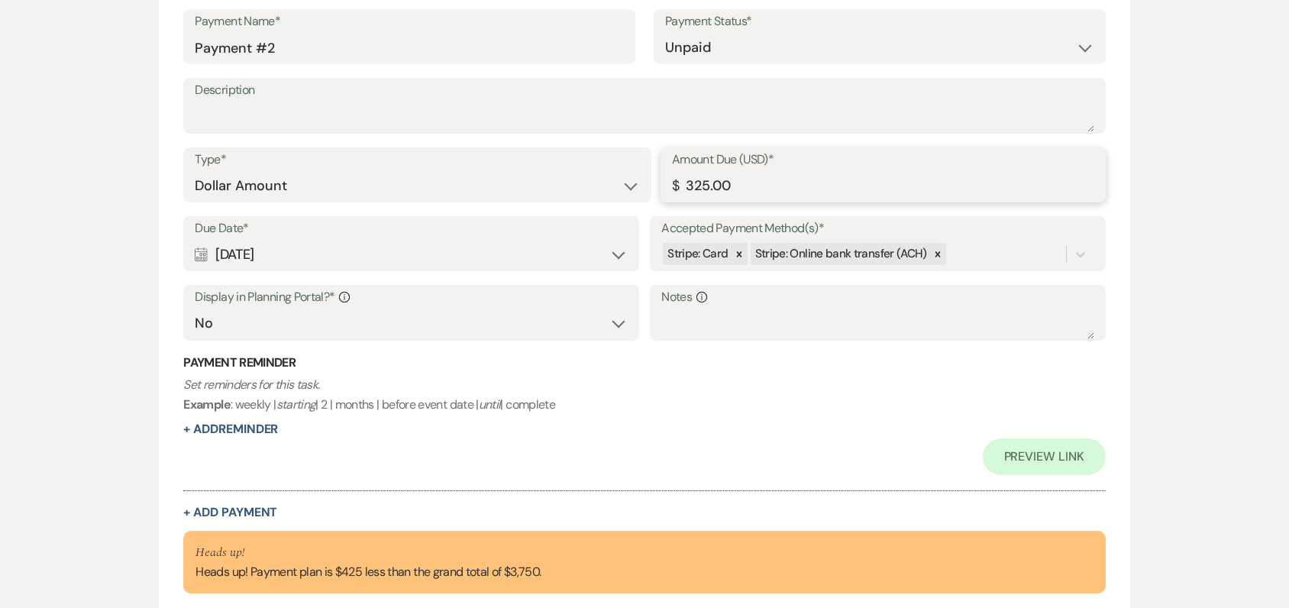
scroll to position [1145, 0]
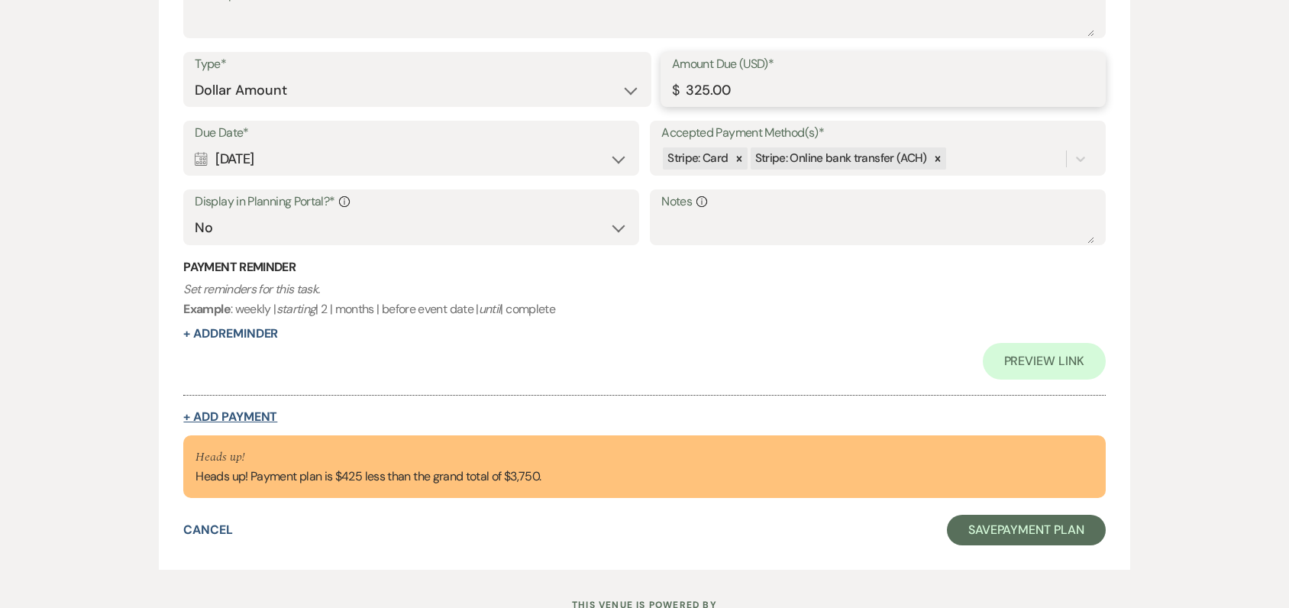
type input "325.00"
click at [257, 415] on button "+ Add Payment" at bounding box center [230, 417] width 94 height 12
select select "2"
select select "flat"
select select "true"
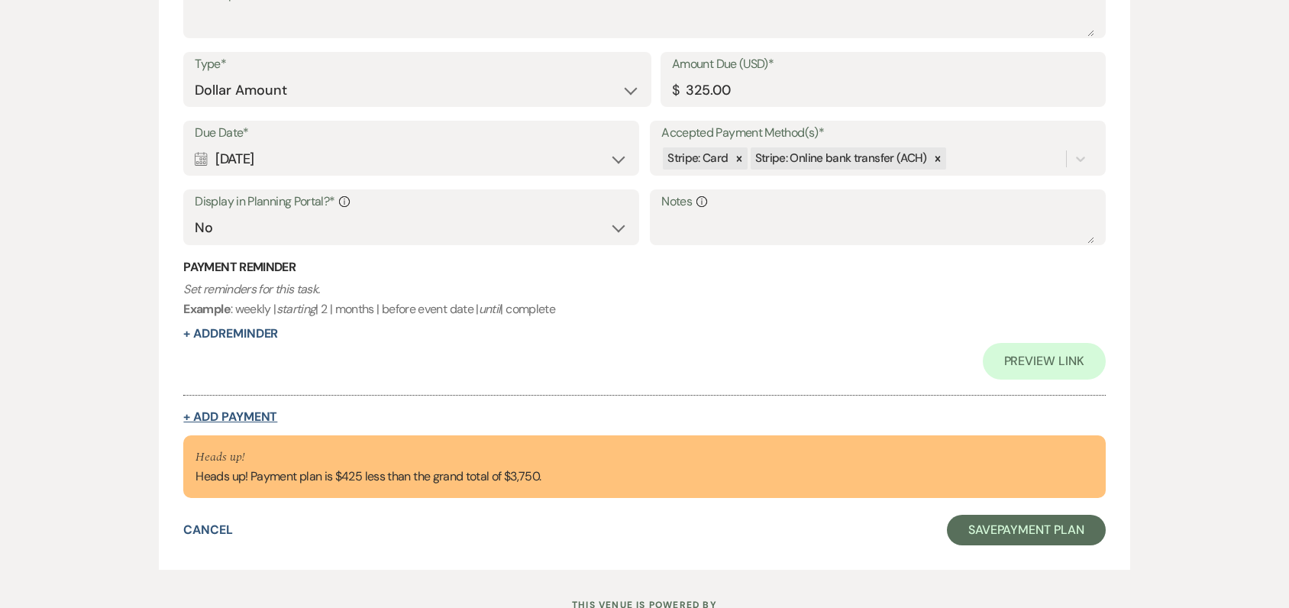
select select "client"
select select "weeks"
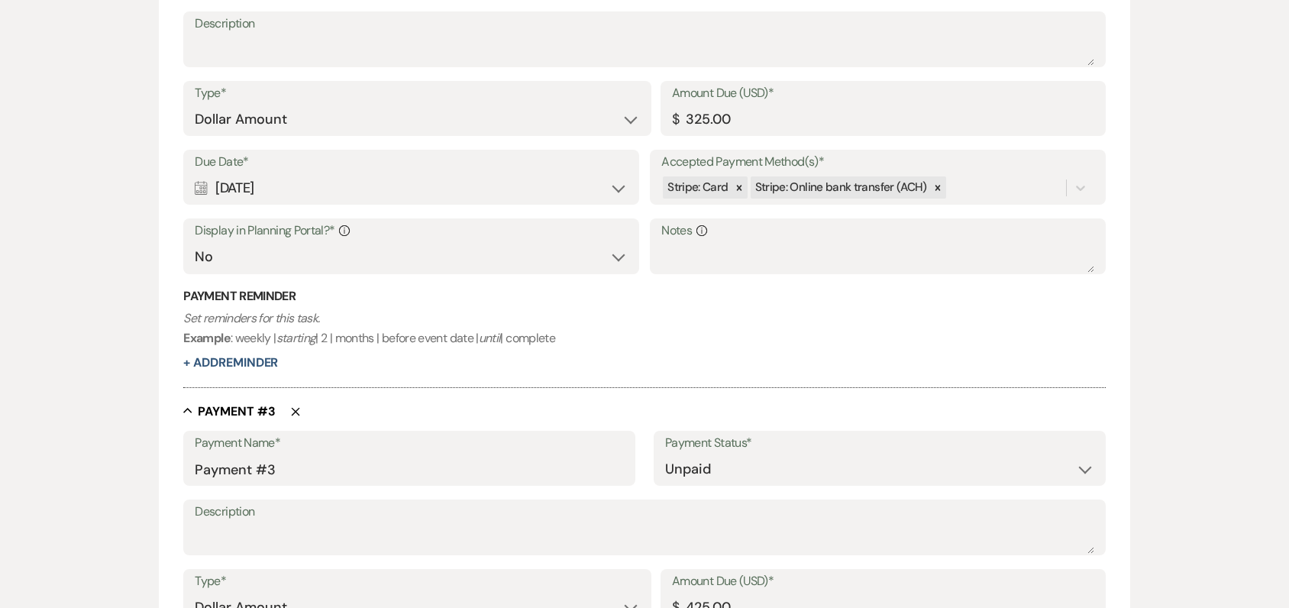
scroll to position [956, 0]
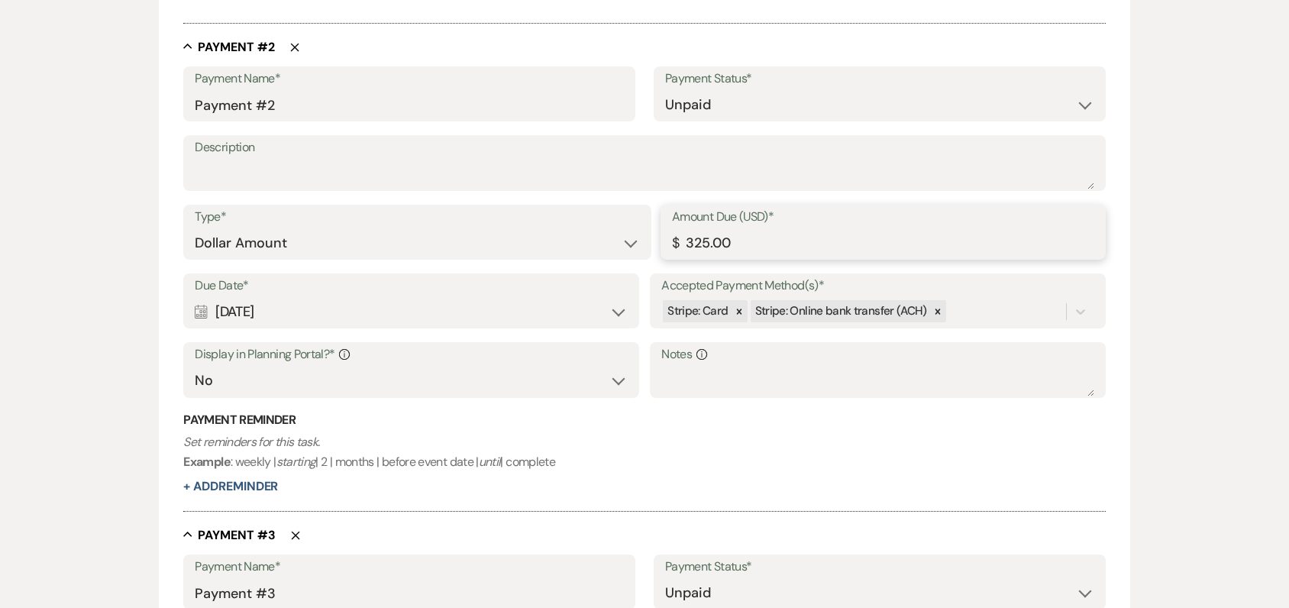
drag, startPoint x: 733, startPoint y: 243, endPoint x: 695, endPoint y: 244, distance: 37.4
click at [695, 244] on input "325.00" at bounding box center [883, 243] width 422 height 30
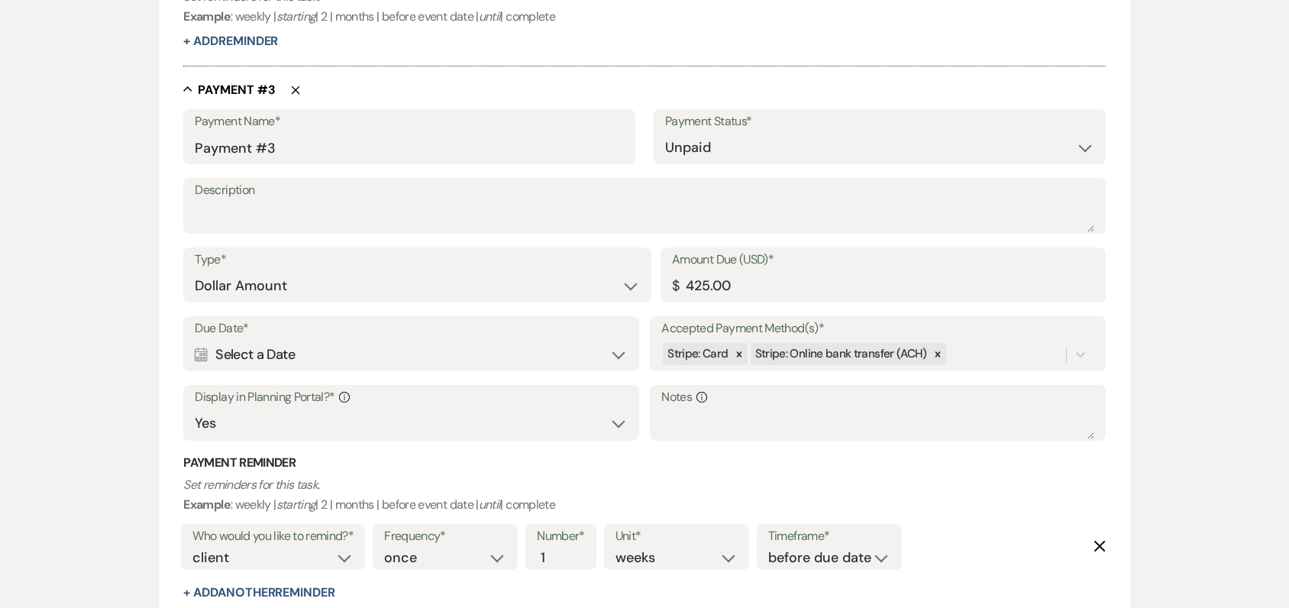
scroll to position [1567, 0]
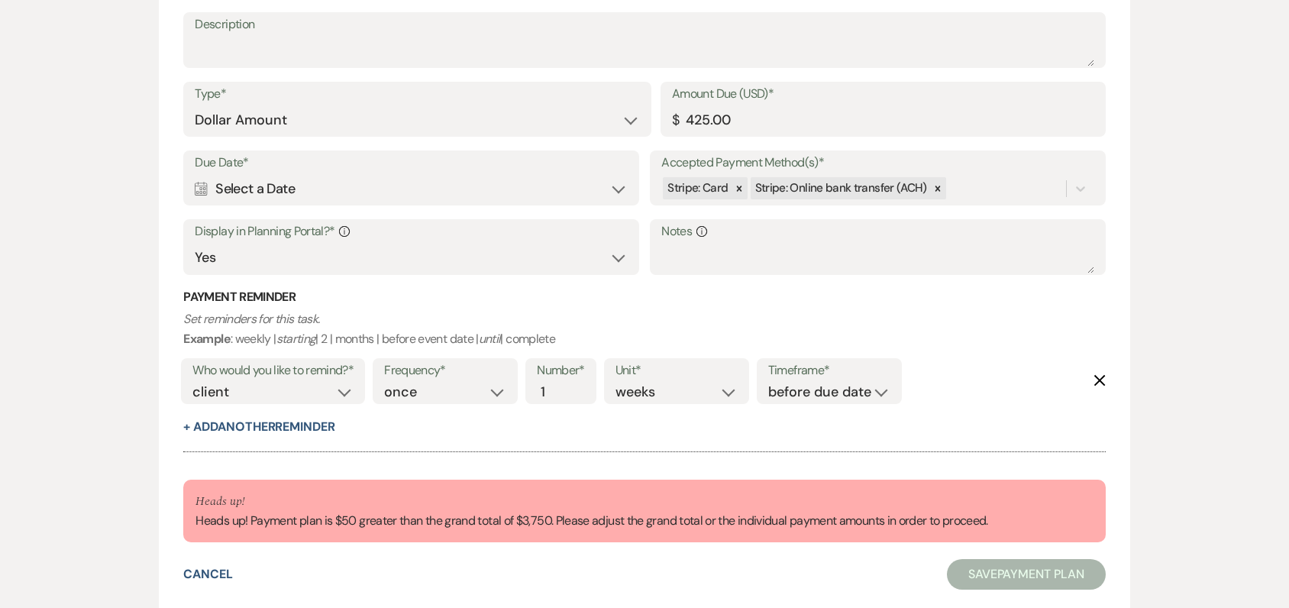
type input "375.00"
click at [678, 323] on p "Set reminders for this task. Example : weekly | starting | 2 | months | before …" at bounding box center [643, 328] width 921 height 39
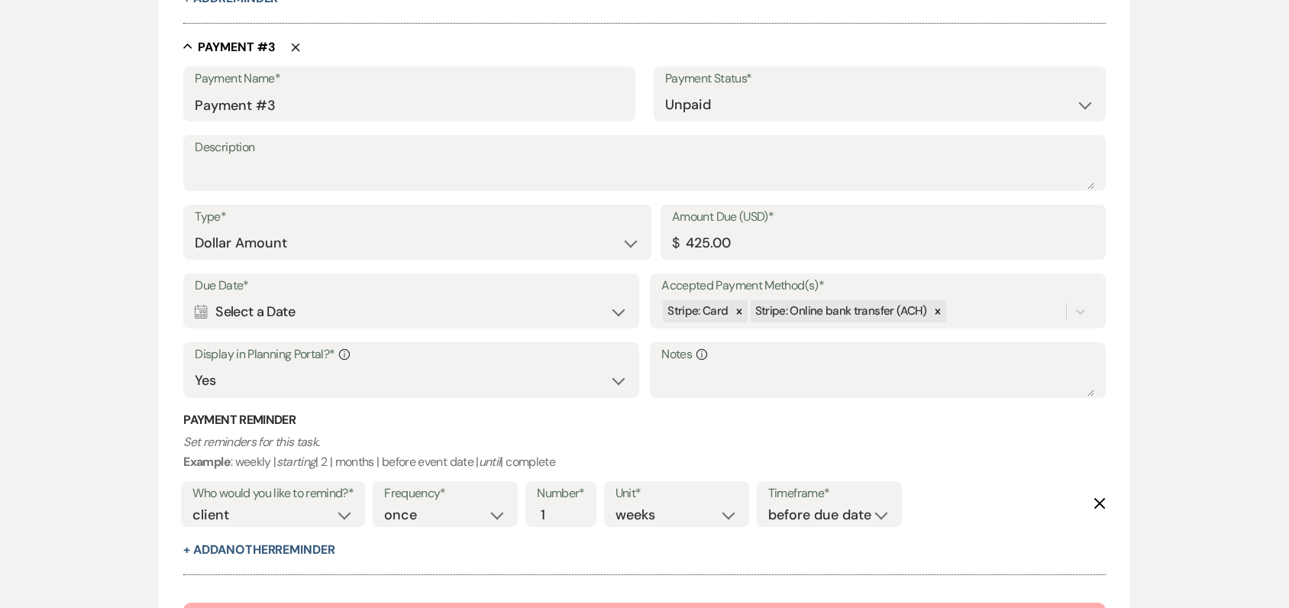
scroll to position [1261, 0]
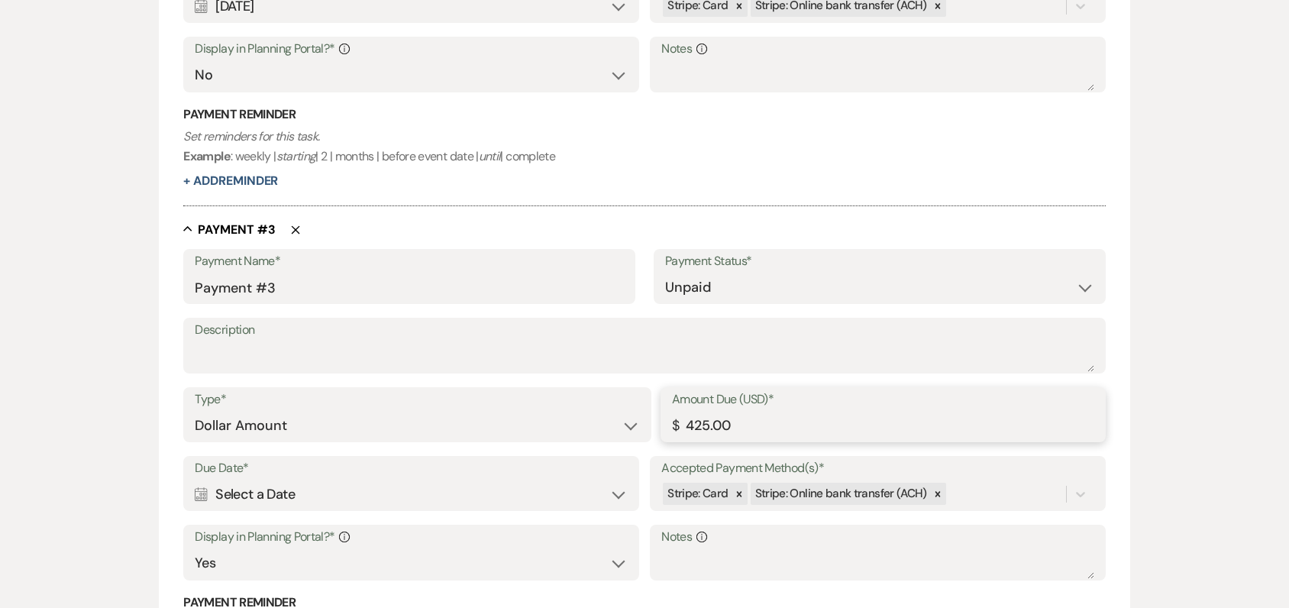
drag, startPoint x: 736, startPoint y: 419, endPoint x: 666, endPoint y: 419, distance: 70.2
click at [666, 419] on div "Amount Due (USD)* $ 425.00" at bounding box center [882, 414] width 445 height 55
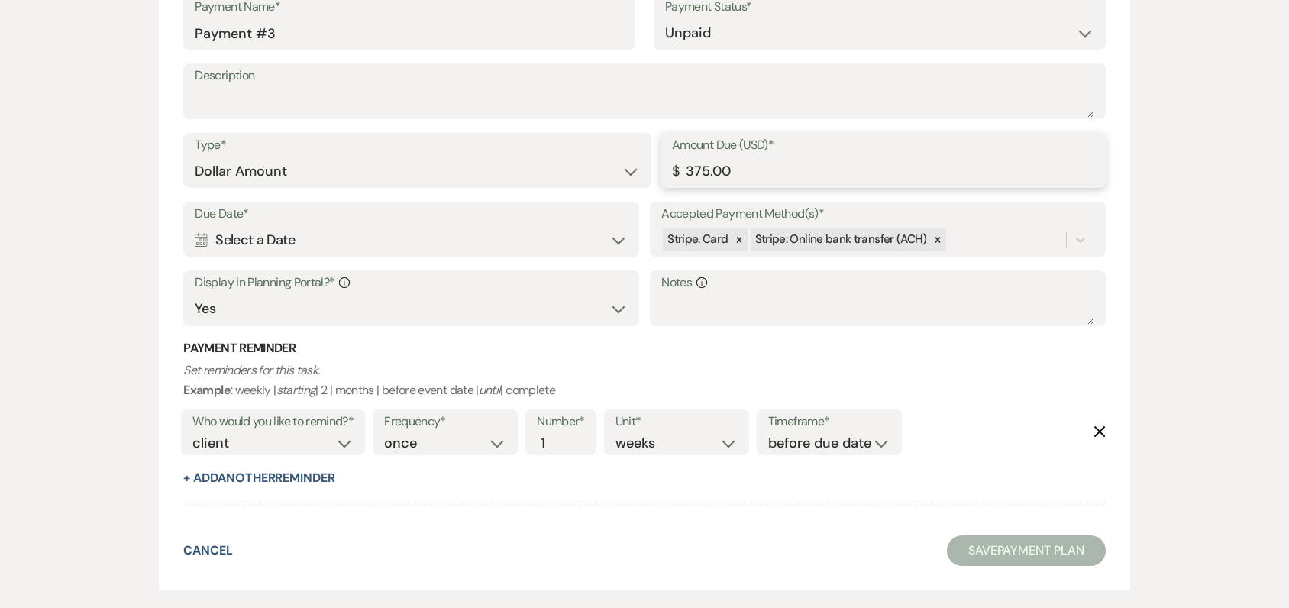
scroll to position [1567, 0]
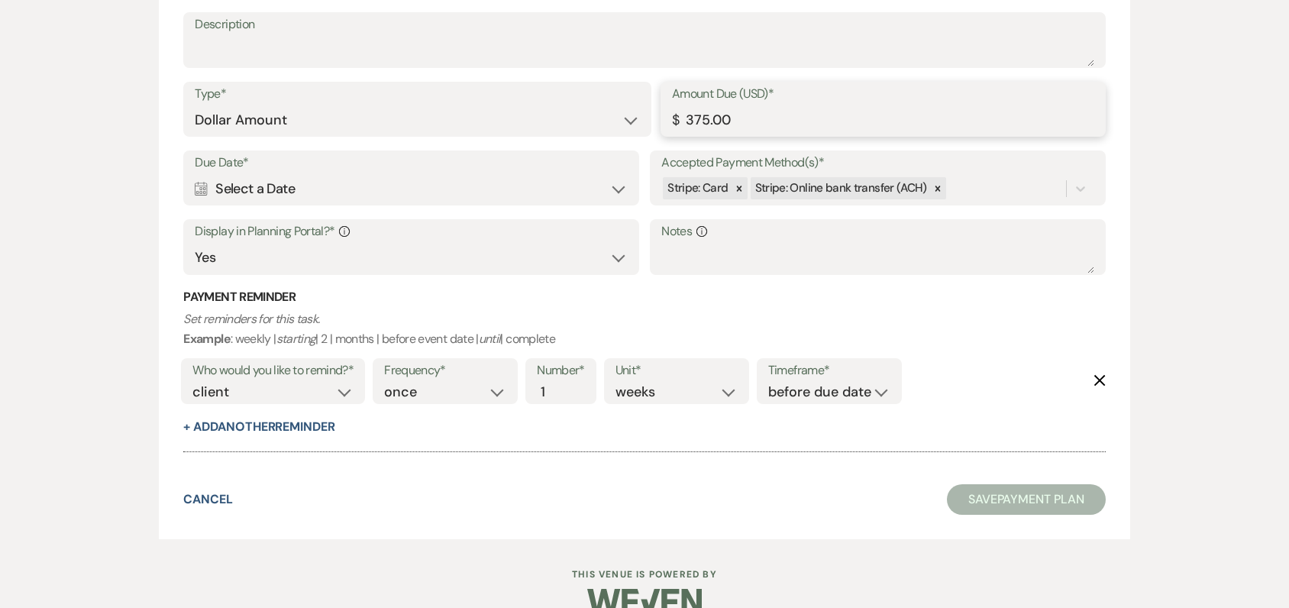
type input "375.00"
click at [599, 301] on h3 "Payment Reminder" at bounding box center [643, 297] width 921 height 17
click at [347, 187] on div "Calendar Select a Date Expand" at bounding box center [411, 189] width 432 height 30
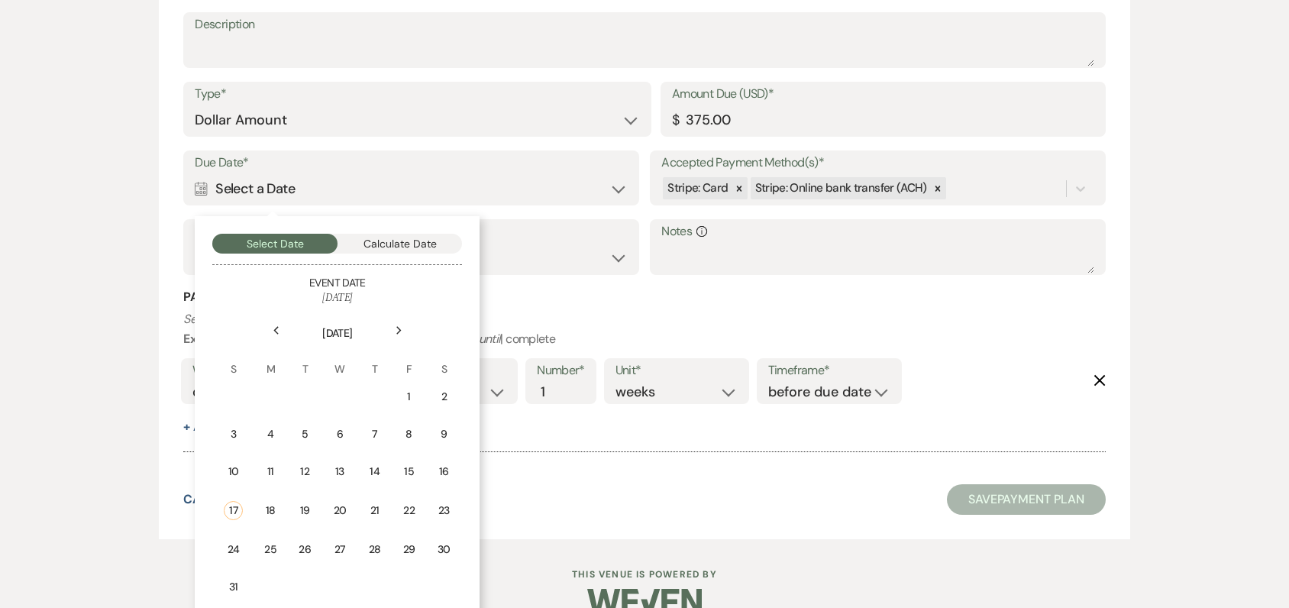
click at [396, 331] on icon "Next" at bounding box center [399, 330] width 8 height 9
click at [270, 471] on div "15" at bounding box center [264, 471] width 13 height 16
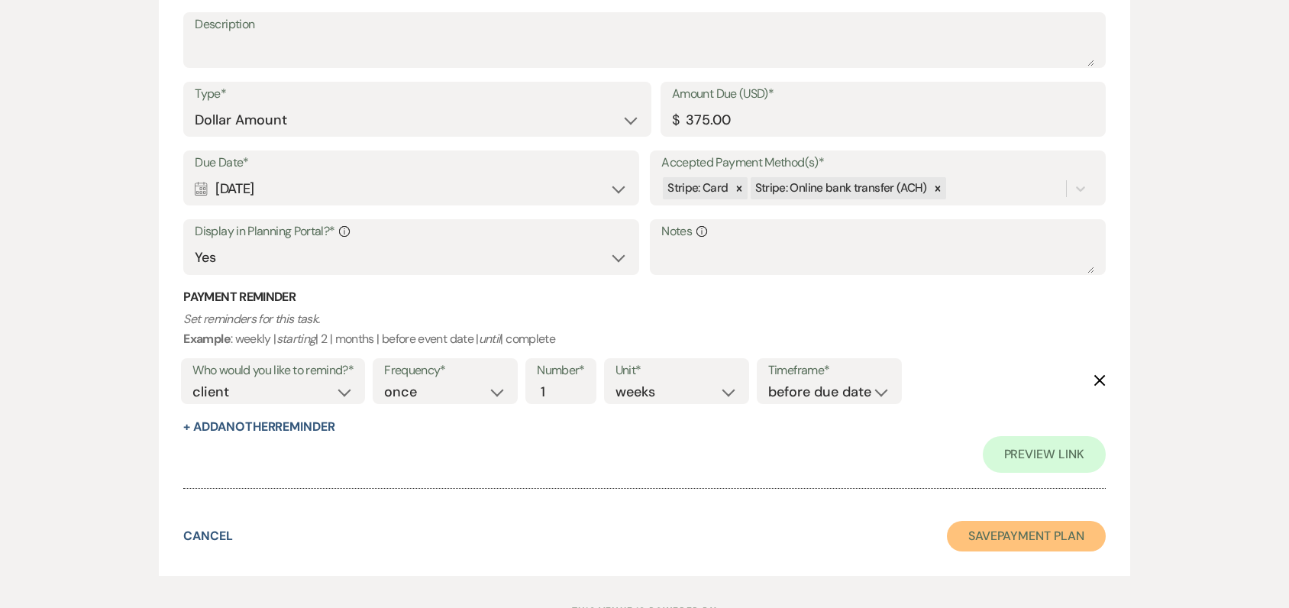
click at [986, 533] on button "Save Payment Plan" at bounding box center [1026, 536] width 159 height 31
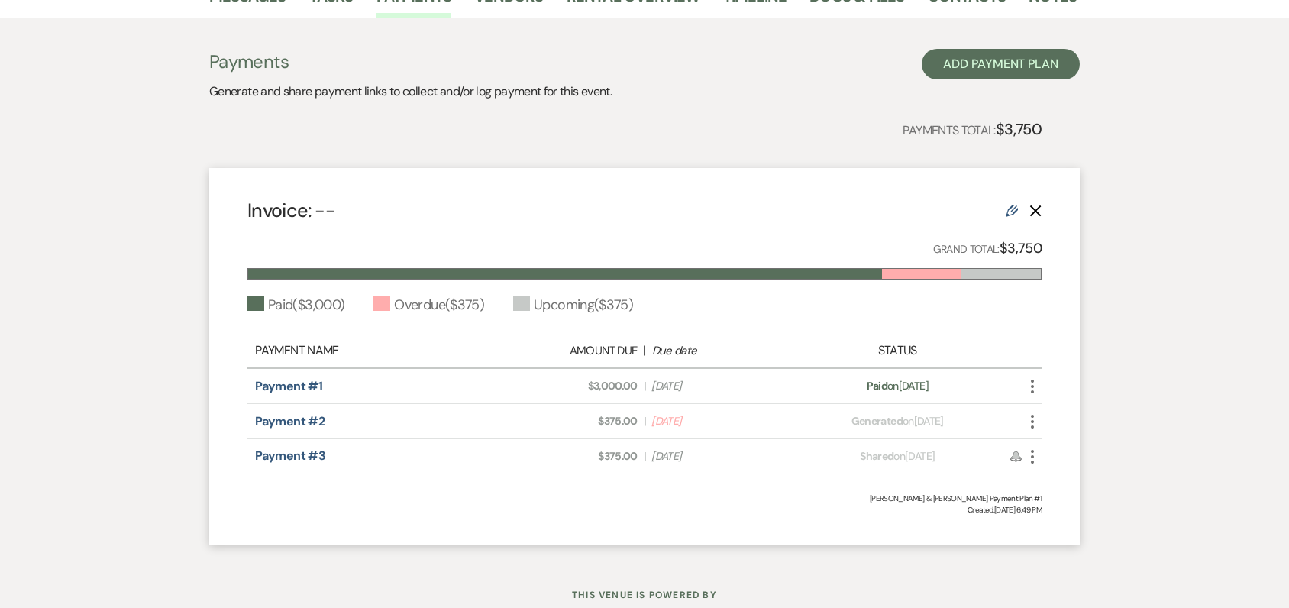
scroll to position [328, 0]
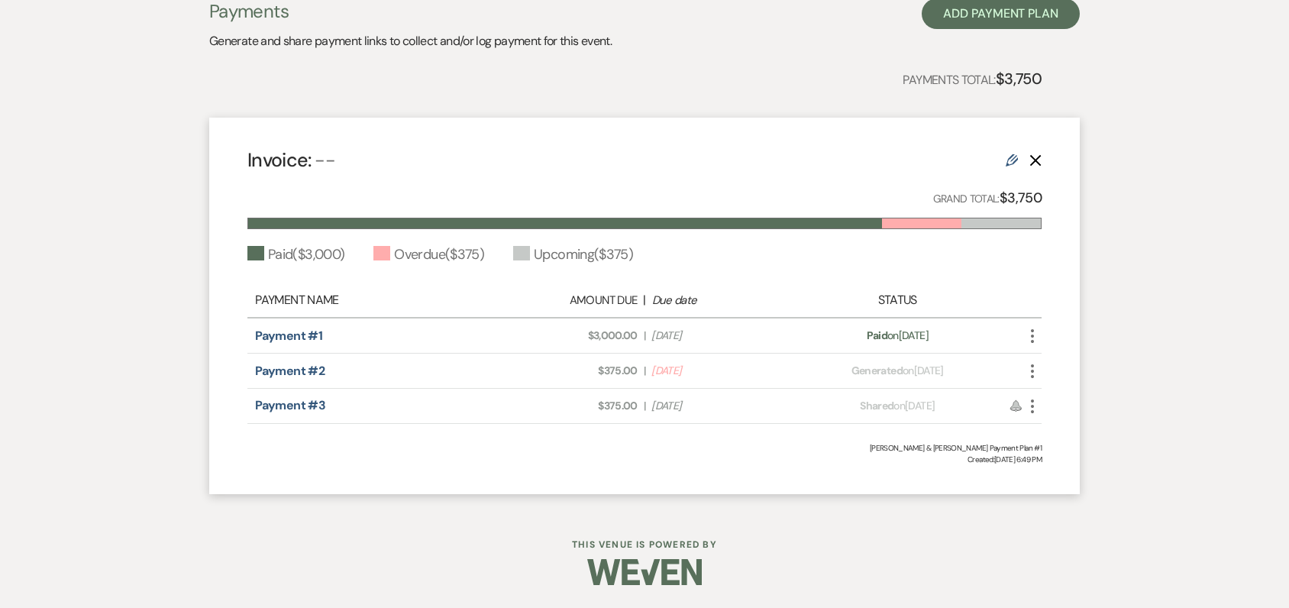
click at [1032, 369] on icon "More" at bounding box center [1032, 371] width 18 height 18
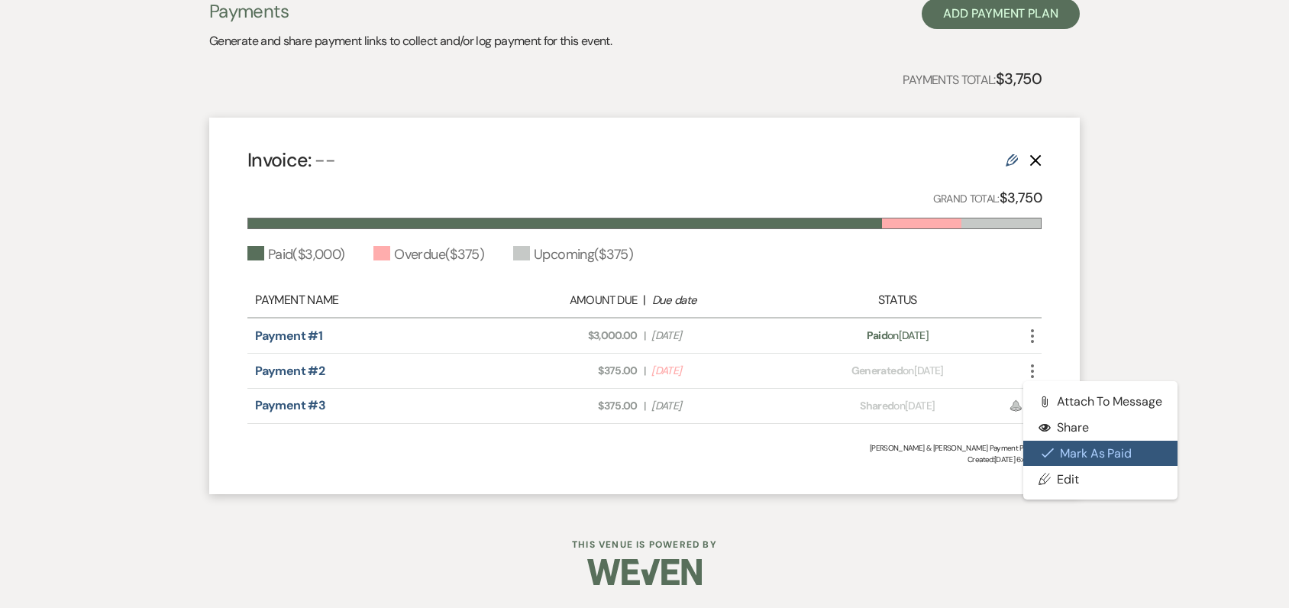
click at [1077, 447] on button "Check [PERSON_NAME] [PERSON_NAME] as Paid" at bounding box center [1100, 453] width 154 height 26
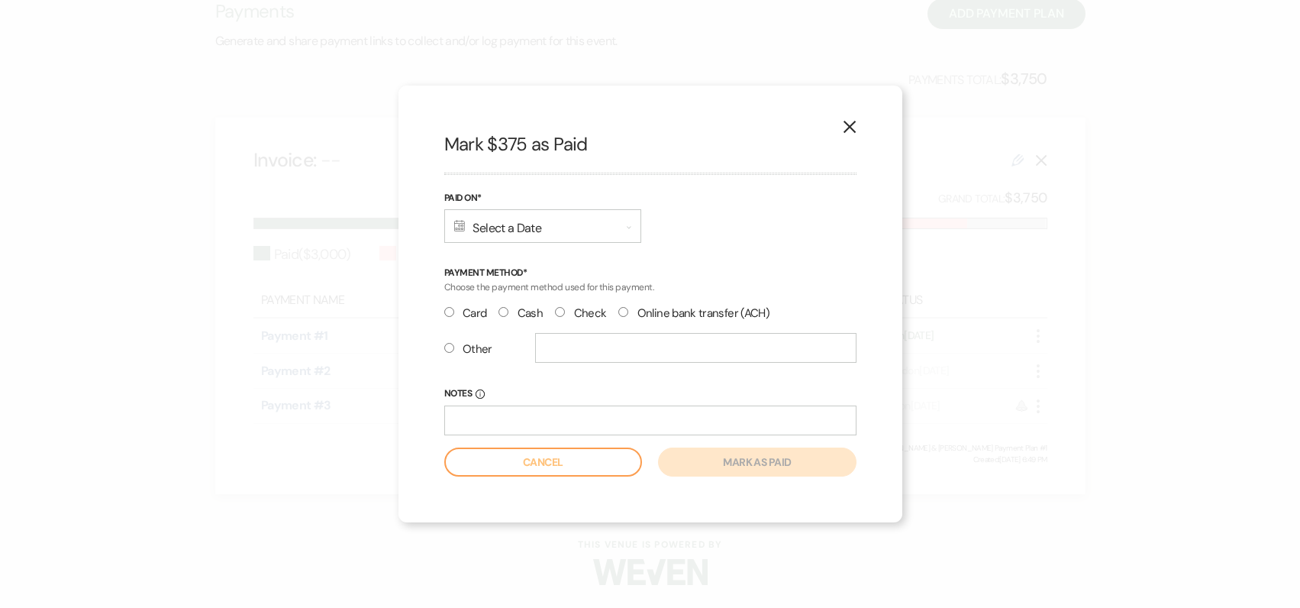
click at [511, 227] on div "Calendar Select a Date Expand" at bounding box center [542, 226] width 197 height 34
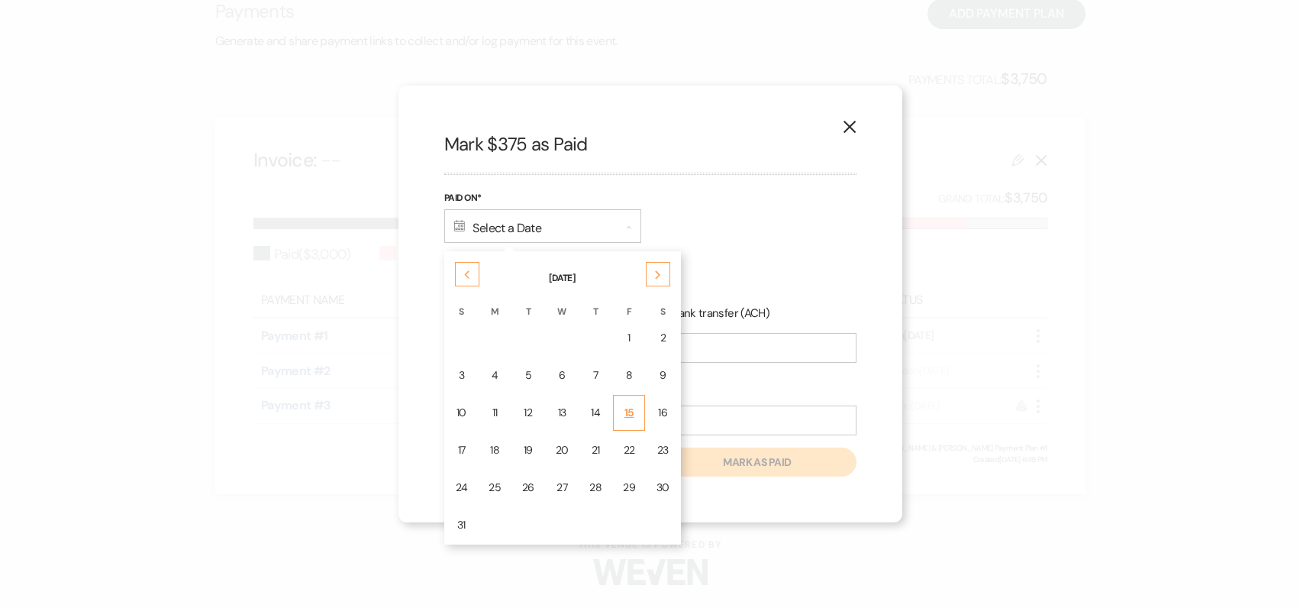
click at [625, 414] on div "15" at bounding box center [629, 413] width 12 height 16
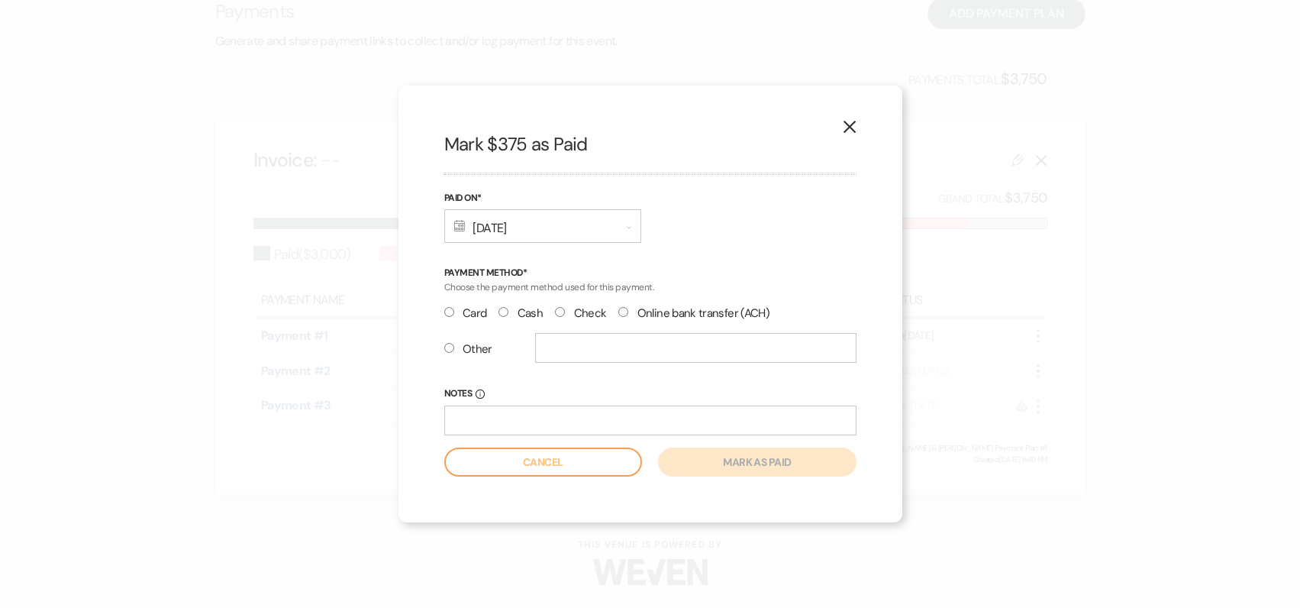
click at [450, 311] on input "Card" at bounding box center [449, 312] width 10 height 10
radio input "true"
click at [718, 463] on button "Mark as paid" at bounding box center [757, 461] width 198 height 29
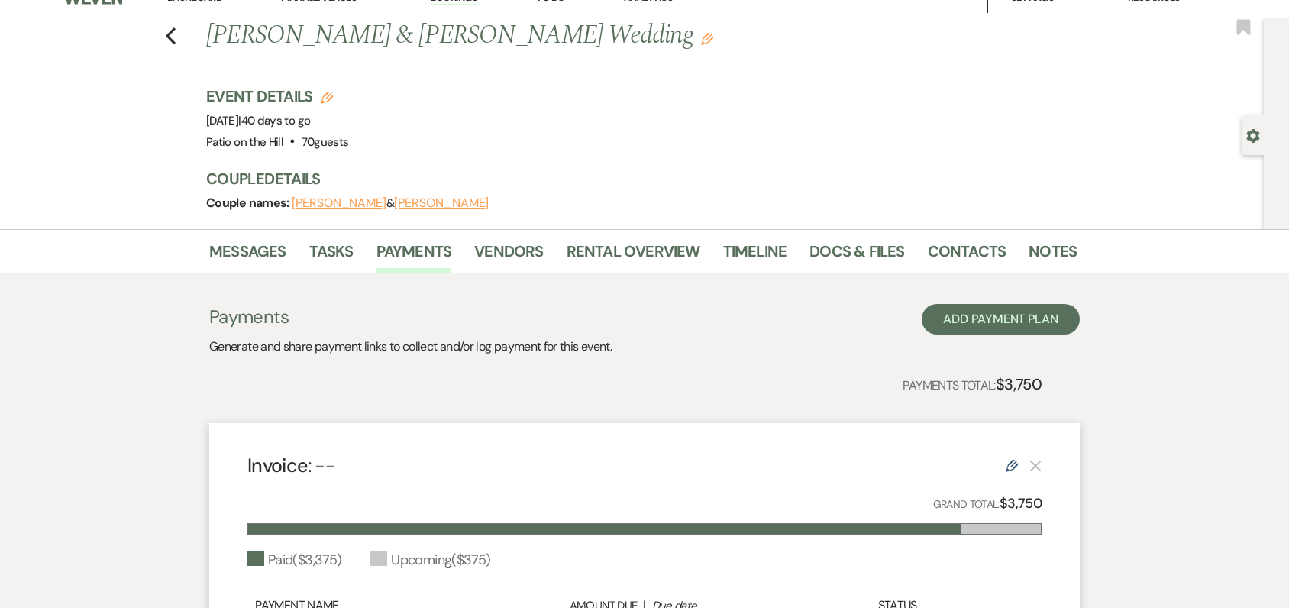
scroll to position [0, 0]
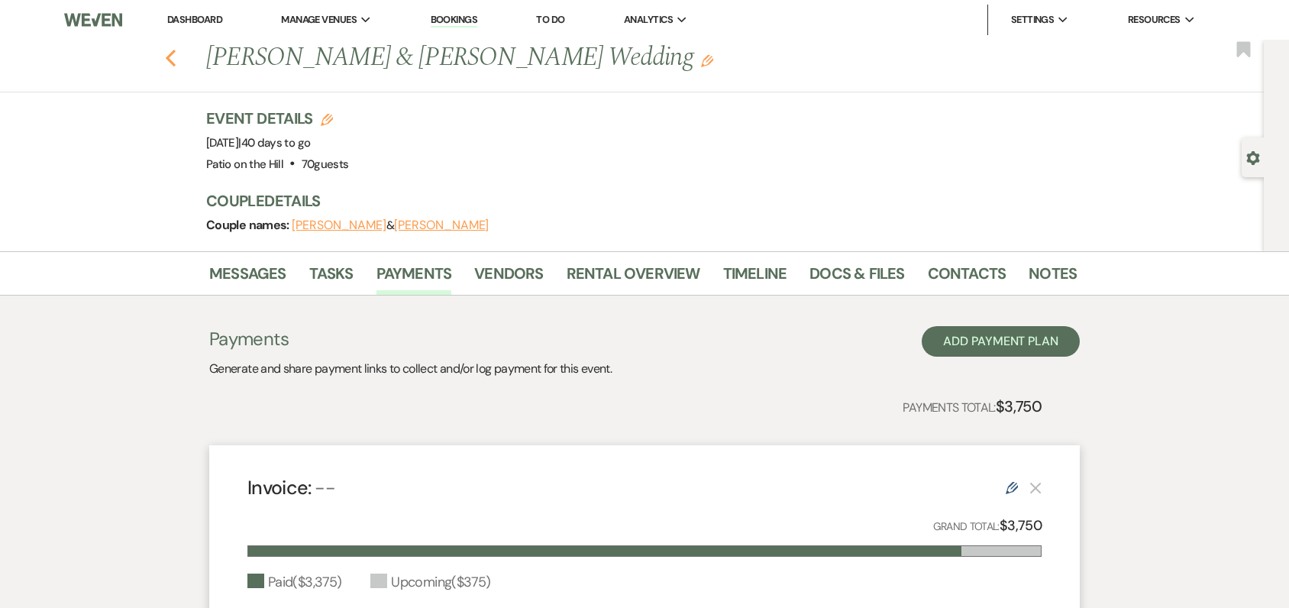
click at [176, 59] on icon "Previous" at bounding box center [170, 58] width 11 height 18
click at [647, 19] on span "Analytics" at bounding box center [648, 19] width 49 height 15
click at [559, 18] on link "To Do" at bounding box center [550, 19] width 28 height 13
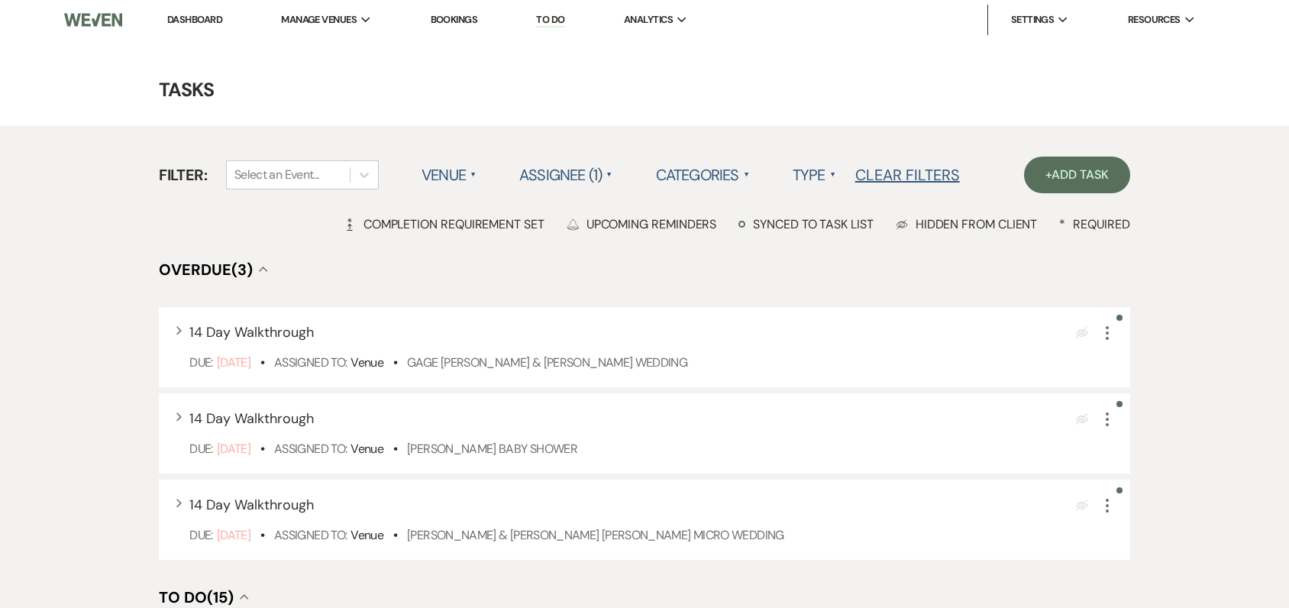
click at [816, 176] on label "Type ▲" at bounding box center [814, 174] width 44 height 27
click at [832, 242] on li "Payment tasks" at bounding box center [868, 241] width 153 height 35
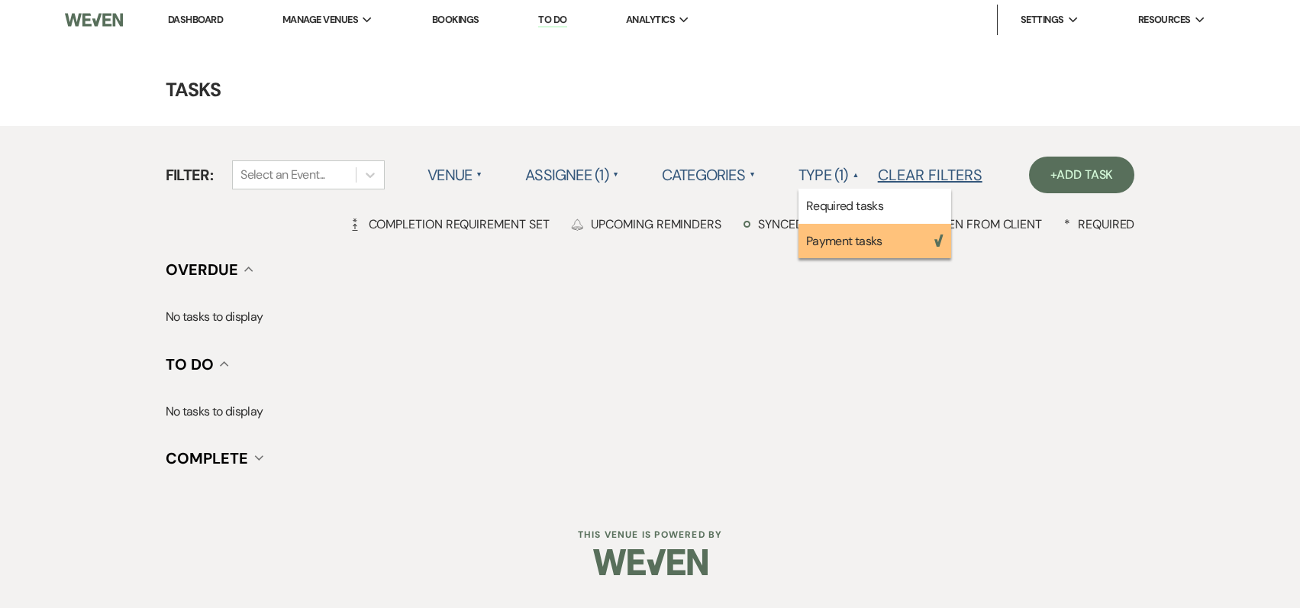
click at [576, 172] on label "Assignee (1) ▲" at bounding box center [572, 174] width 94 height 27
click at [578, 174] on label "Assignee (1) ▲" at bounding box center [572, 174] width 94 height 27
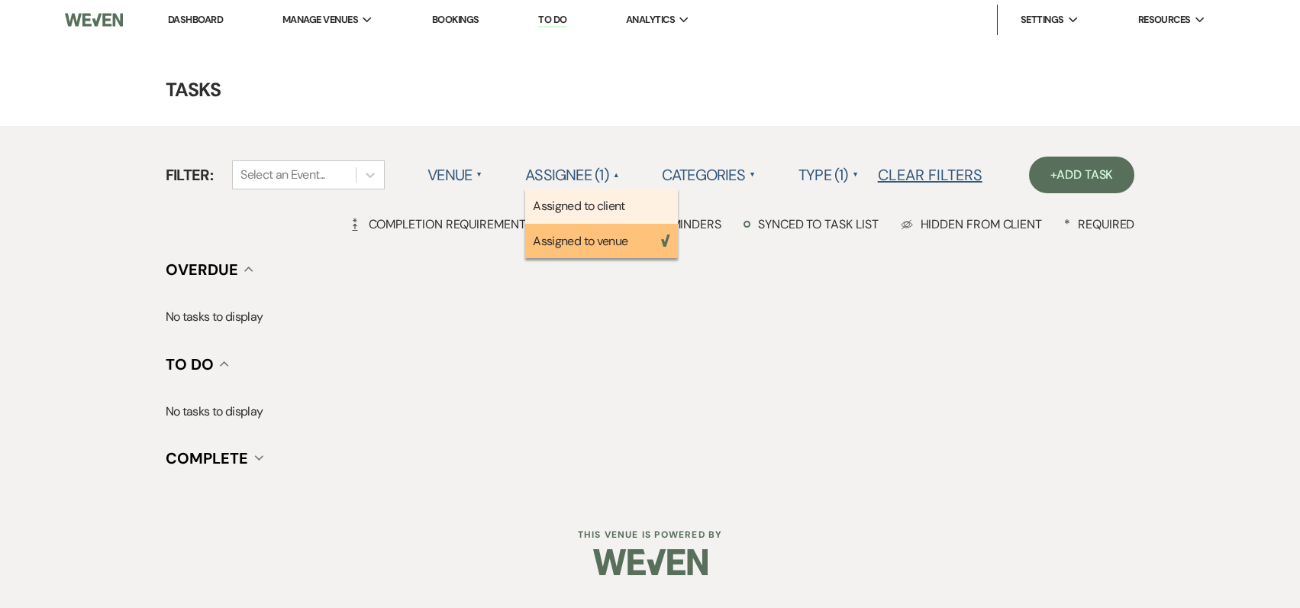
click at [594, 201] on li "Assigned to client" at bounding box center [601, 206] width 153 height 35
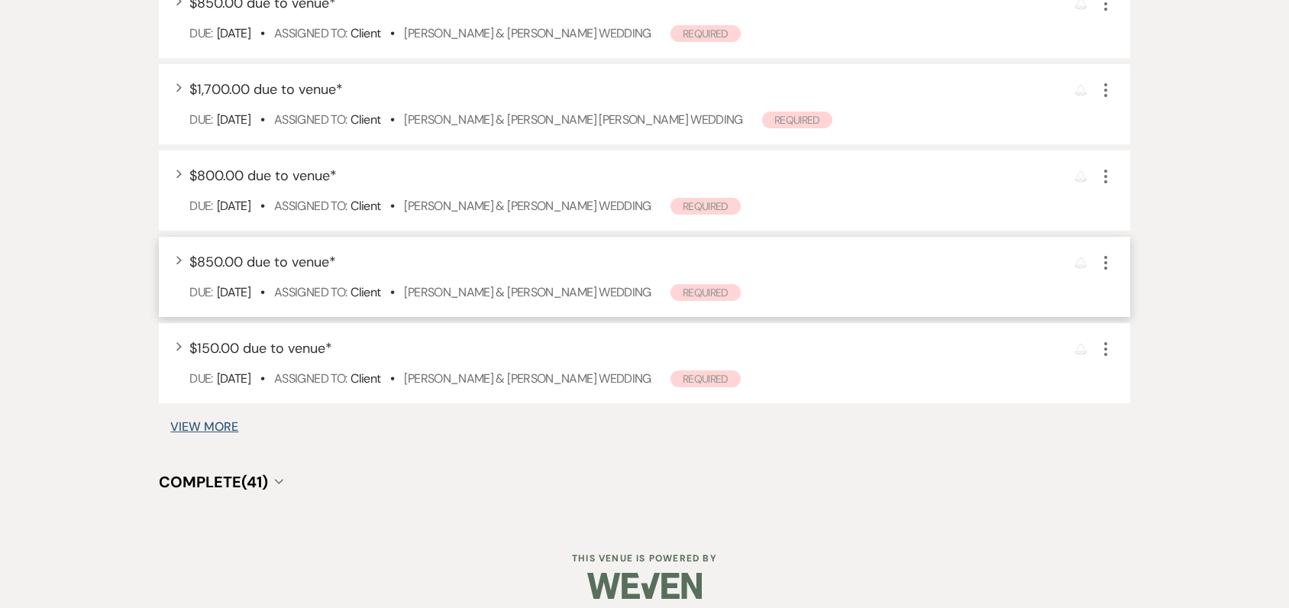
scroll to position [1015, 0]
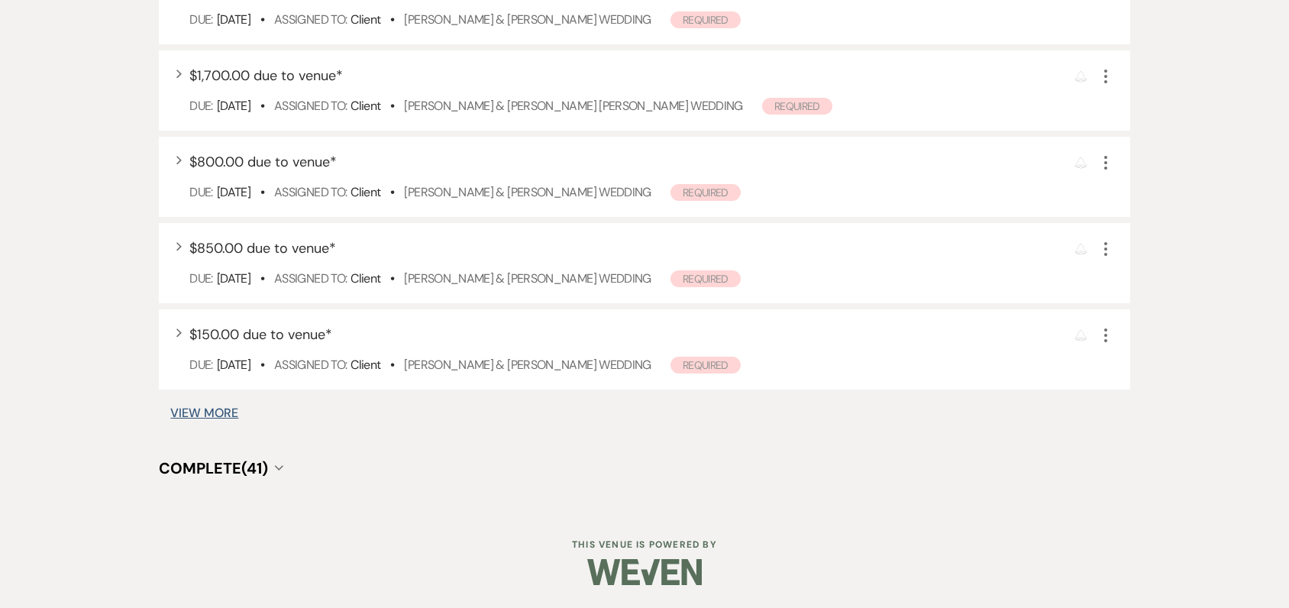
click at [209, 412] on button "View More" at bounding box center [204, 413] width 68 height 12
click at [215, 412] on button "View More" at bounding box center [204, 413] width 68 height 12
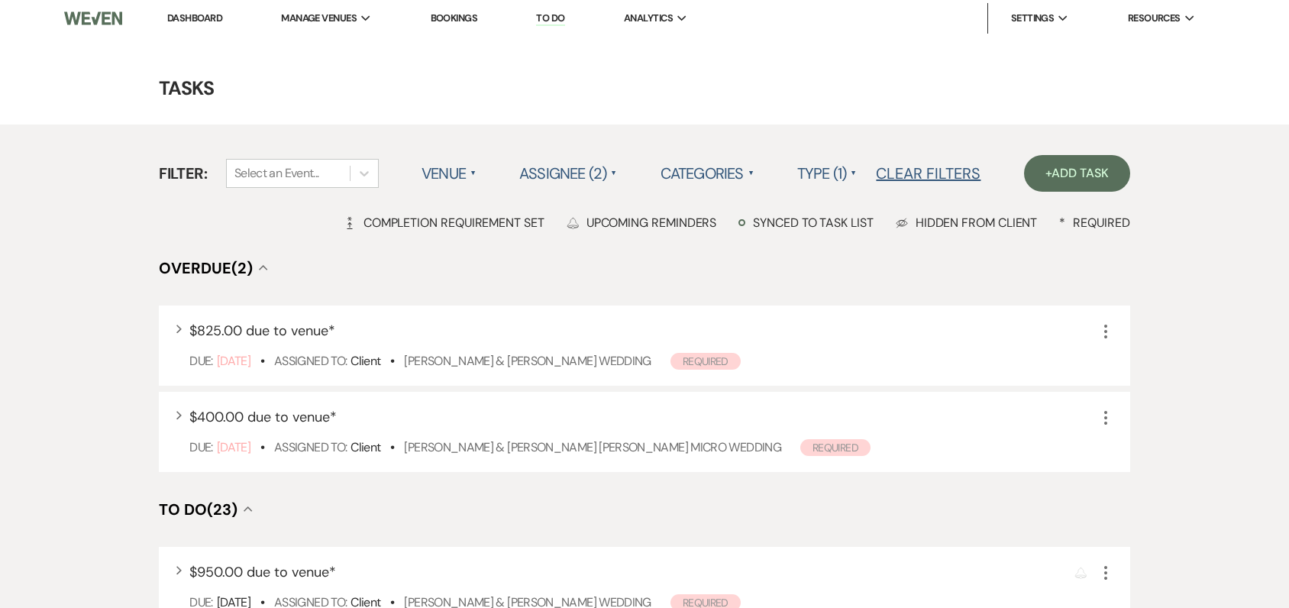
scroll to position [0, 0]
click at [199, 18] on link "Dashboard" at bounding box center [194, 19] width 55 height 13
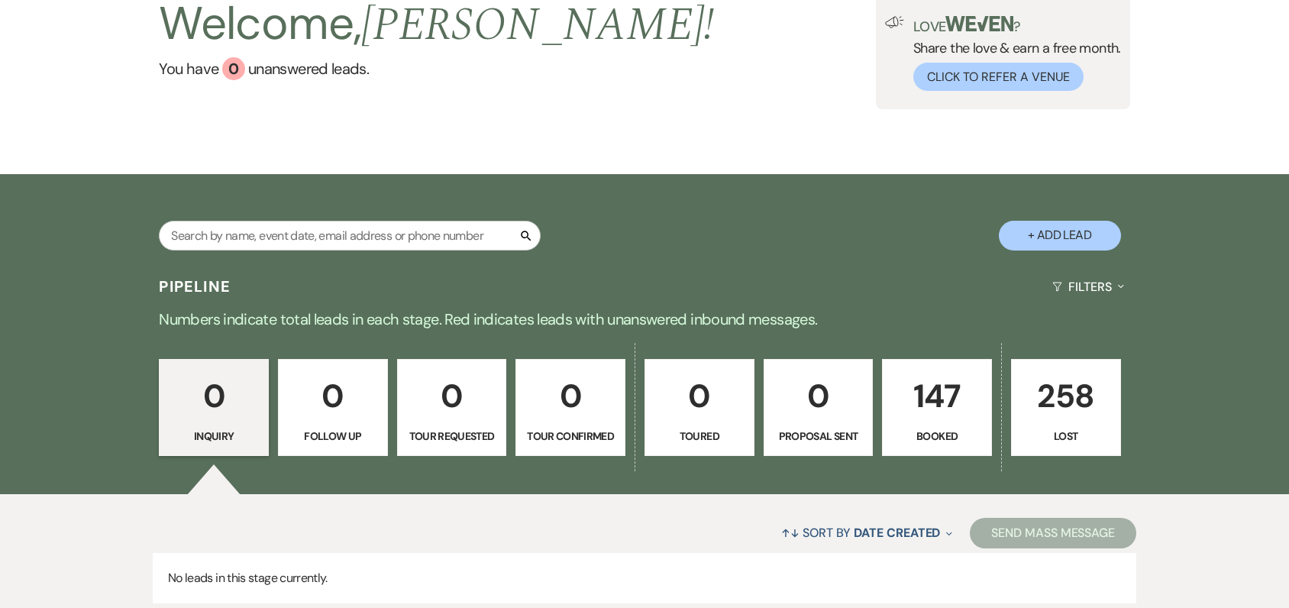
scroll to position [224, 0]
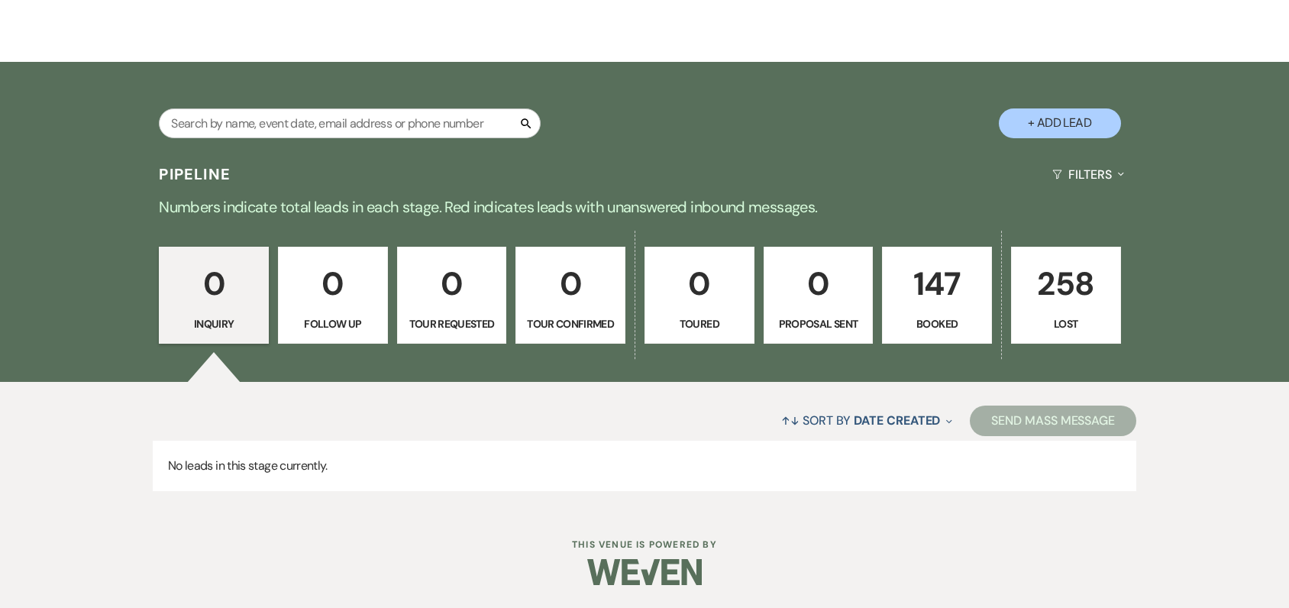
click at [937, 281] on p "147" at bounding box center [937, 283] width 90 height 51
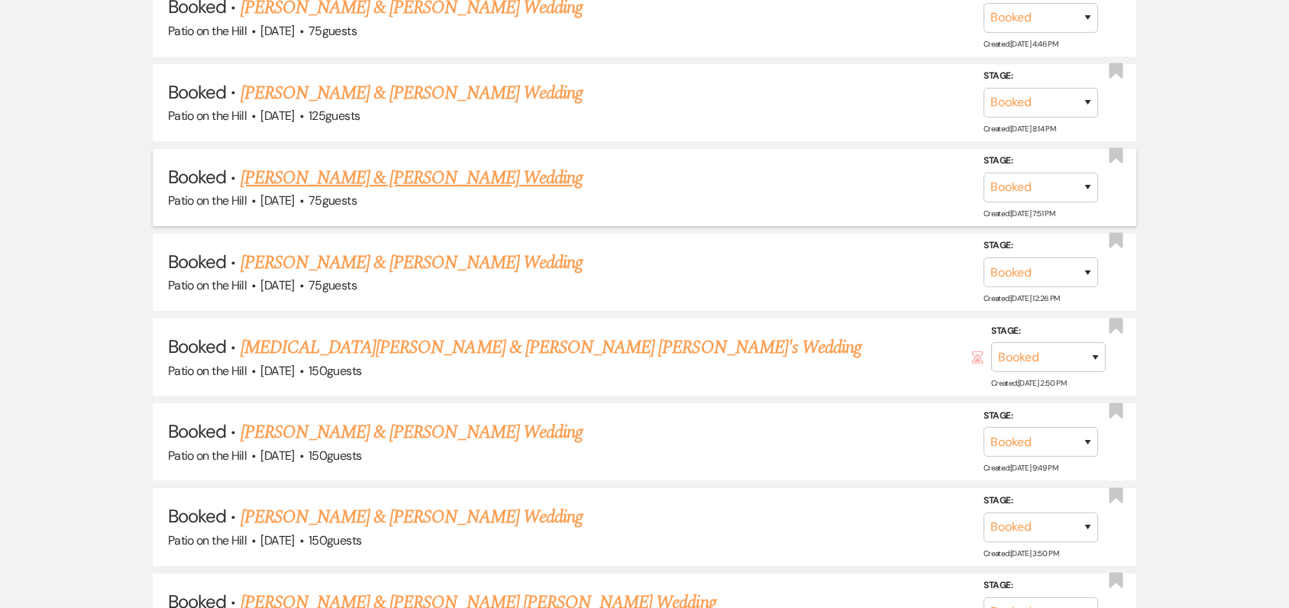
scroll to position [1446, 0]
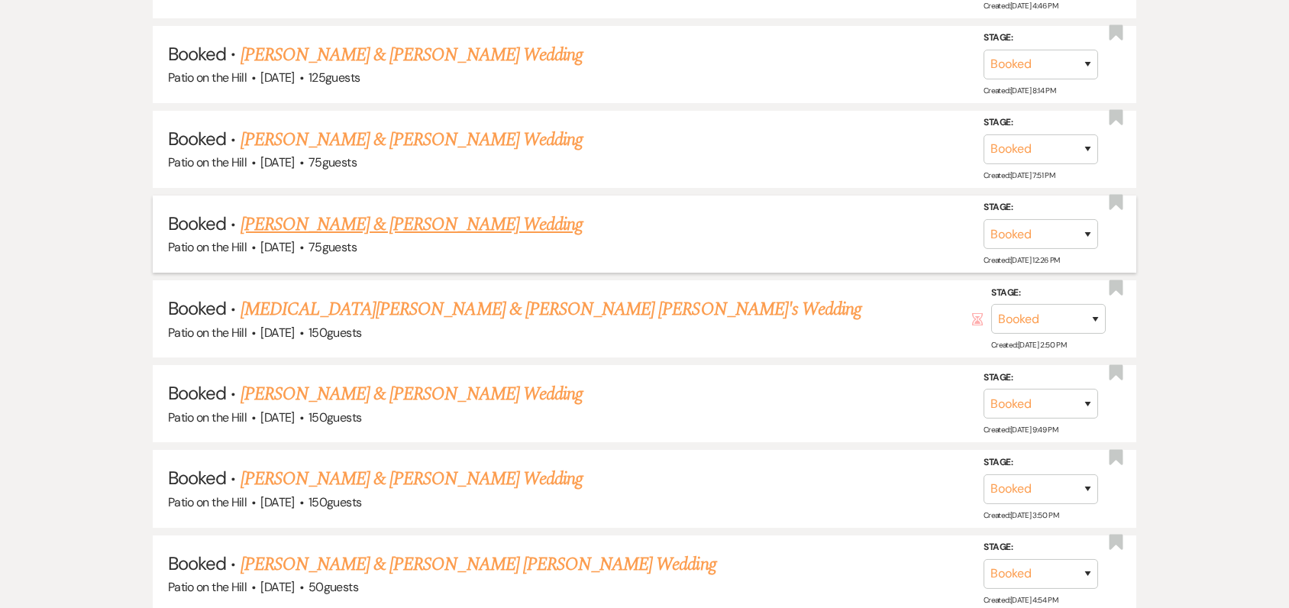
click at [416, 227] on link "[PERSON_NAME] & [PERSON_NAME] Wedding" at bounding box center [411, 224] width 342 height 27
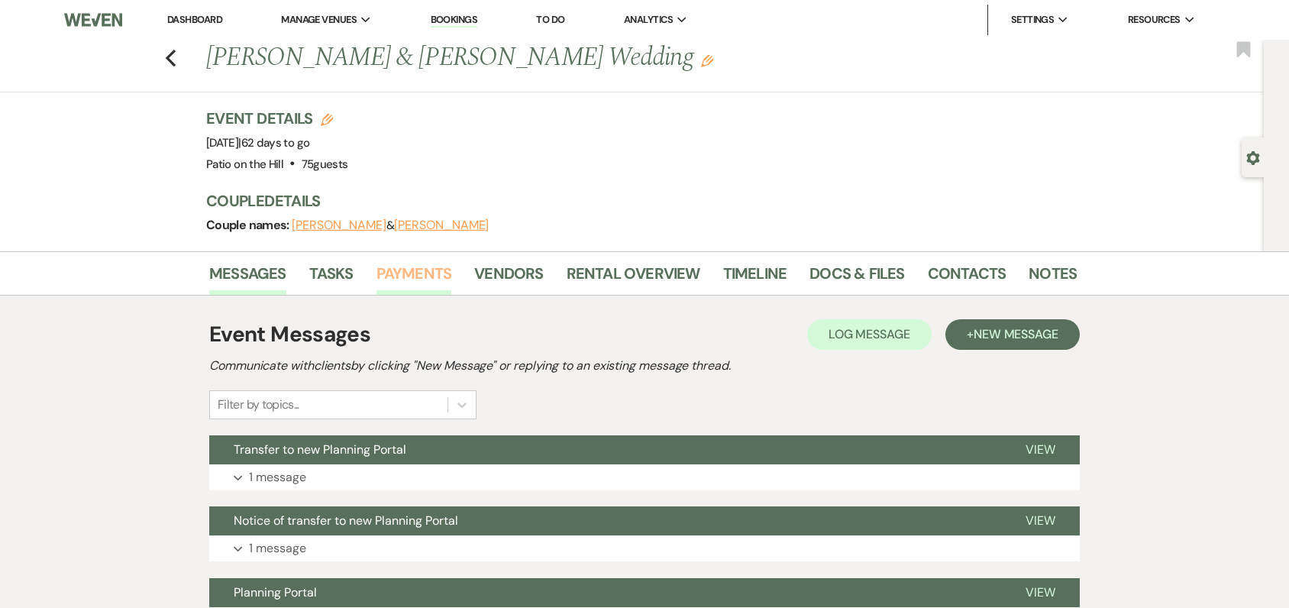
click at [418, 276] on link "Payments" at bounding box center [414, 278] width 76 height 34
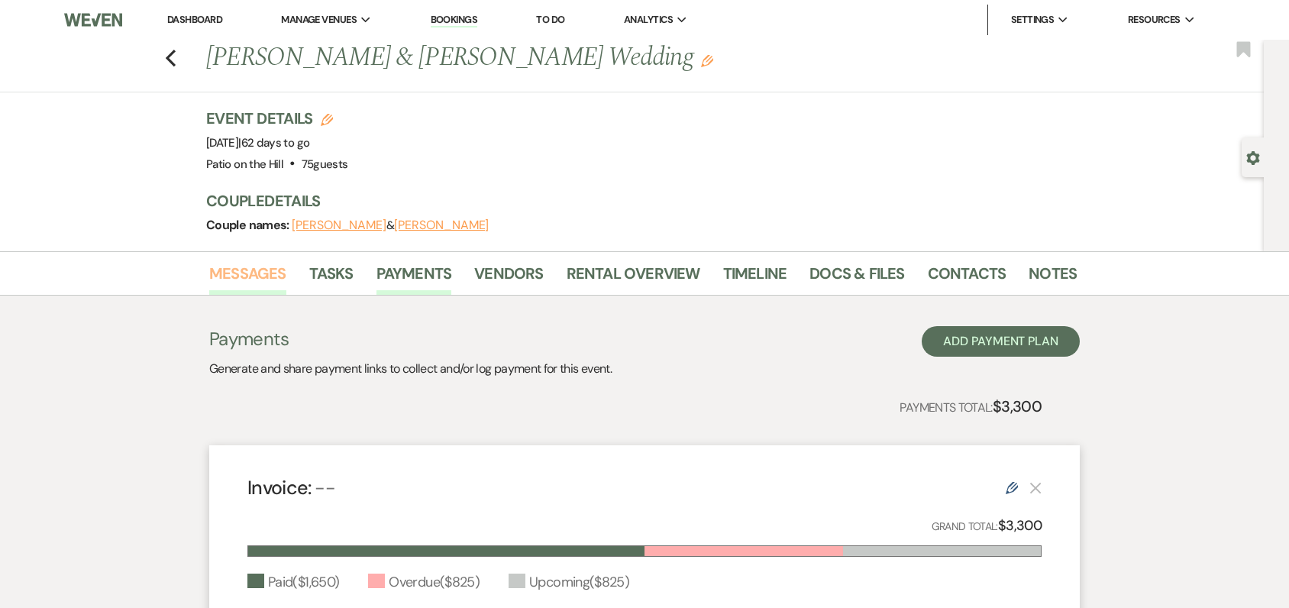
click at [260, 273] on link "Messages" at bounding box center [247, 278] width 77 height 34
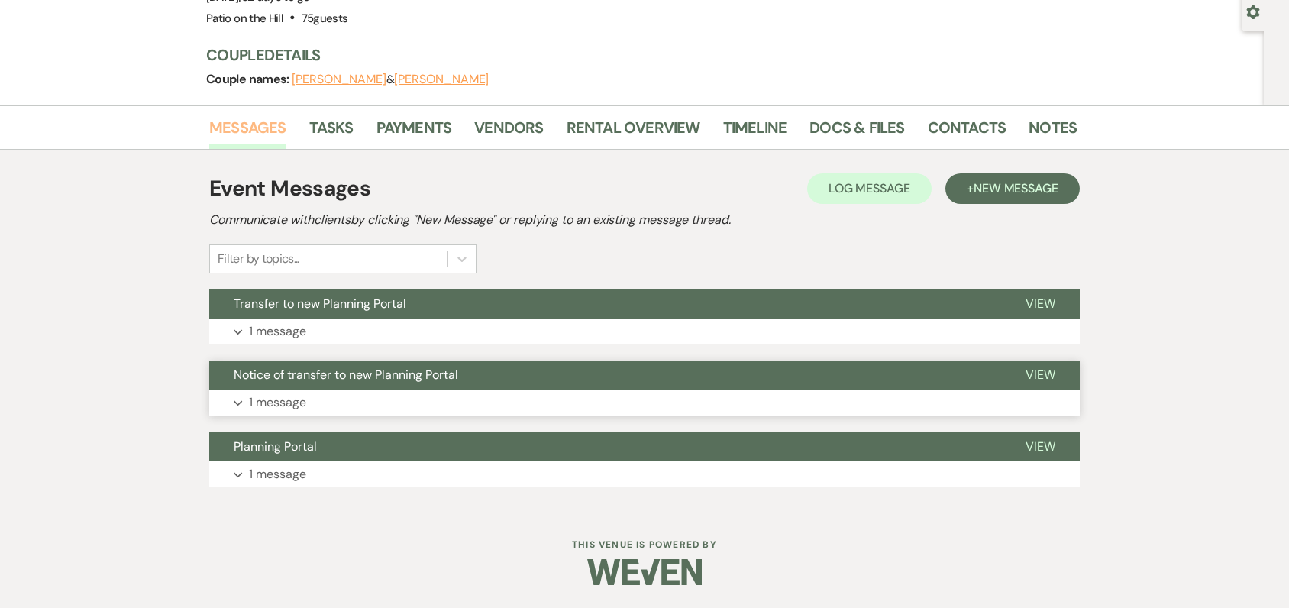
scroll to position [146, 0]
click at [1008, 190] on span "New Message" at bounding box center [1015, 188] width 85 height 16
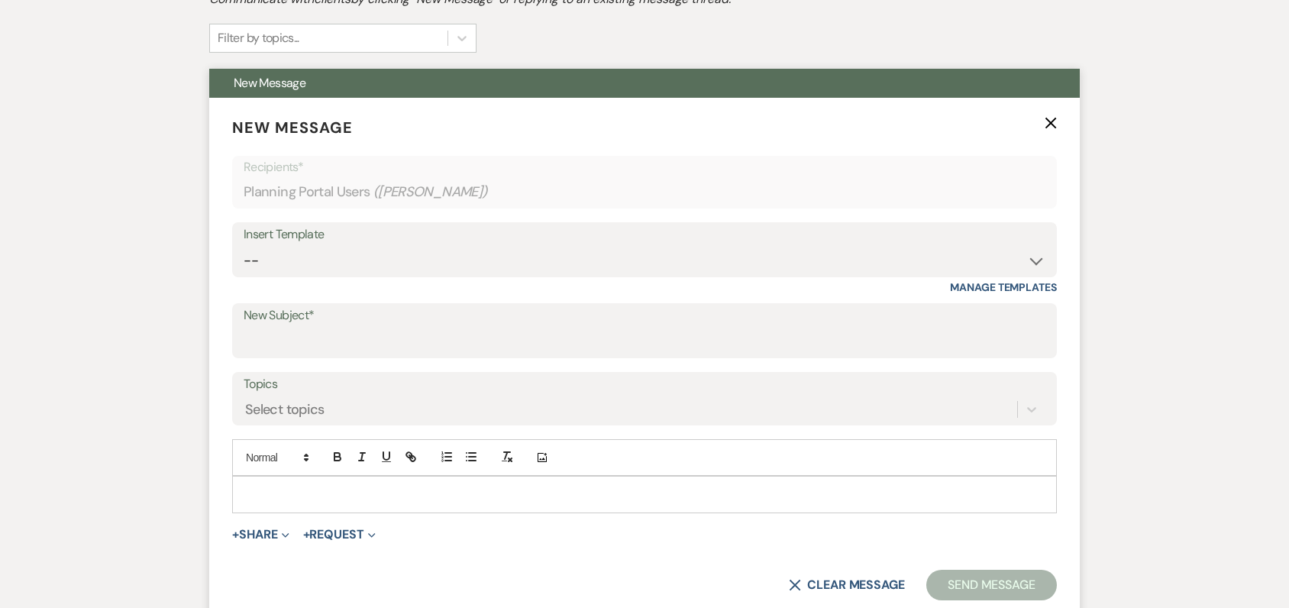
scroll to position [375, 0]
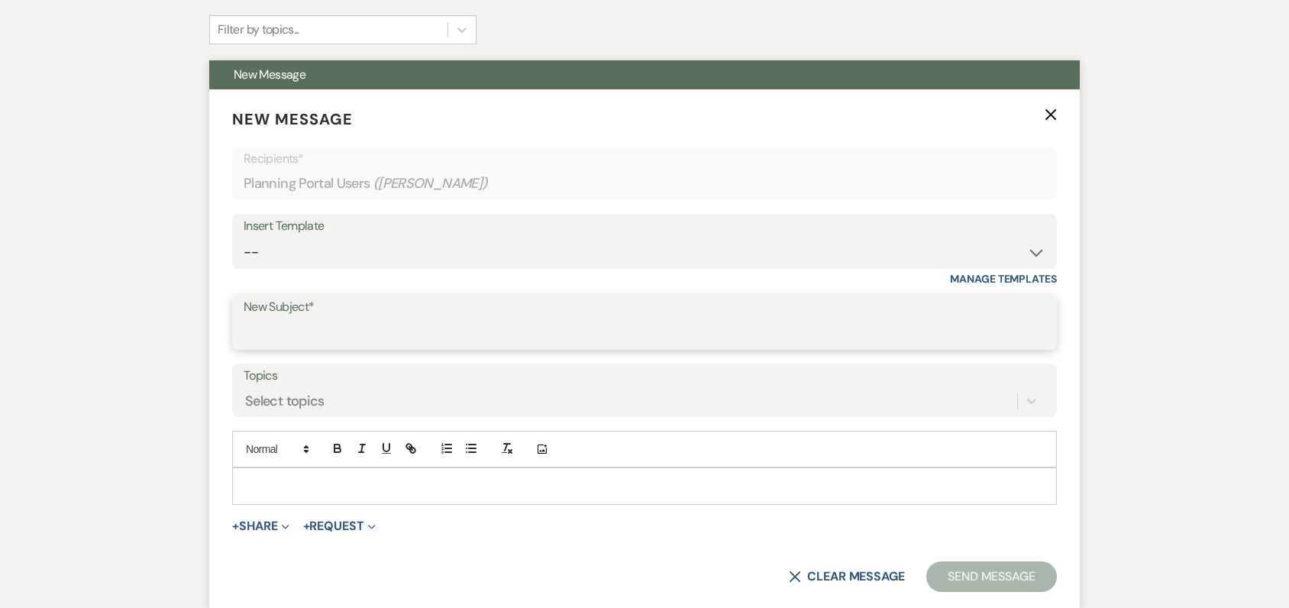
click at [538, 334] on input "New Subject*" at bounding box center [645, 333] width 802 height 30
click at [386, 331] on input "New Subject*" at bounding box center [645, 333] width 802 height 30
type input "P"
type input "Payment"
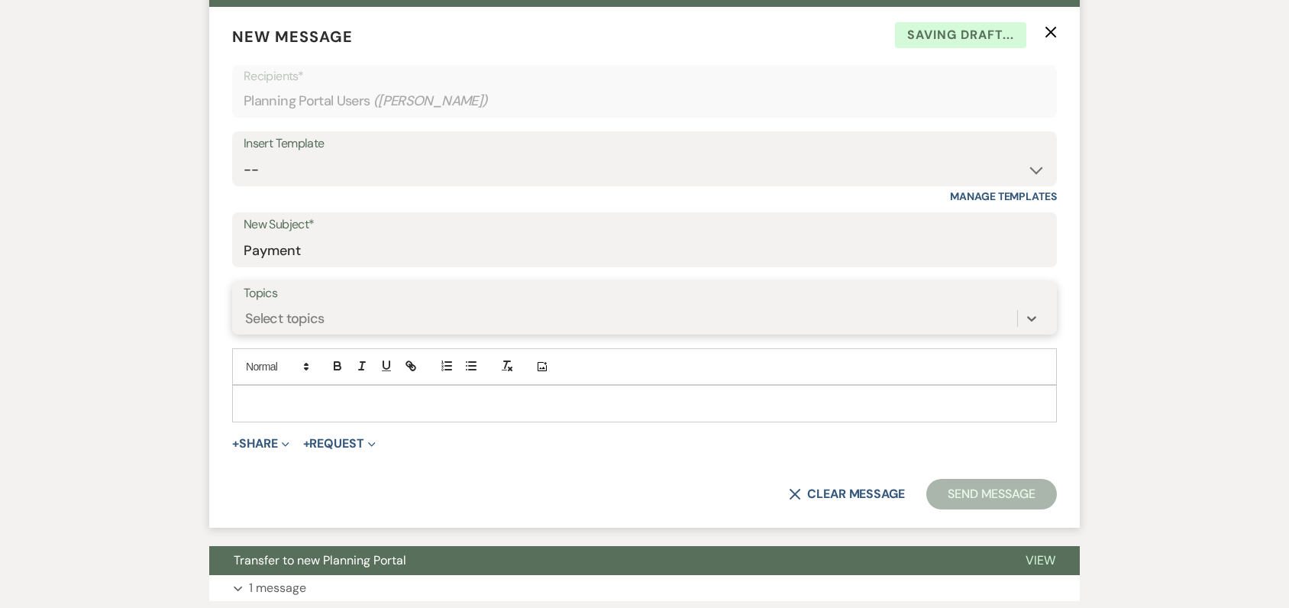
scroll to position [604, 0]
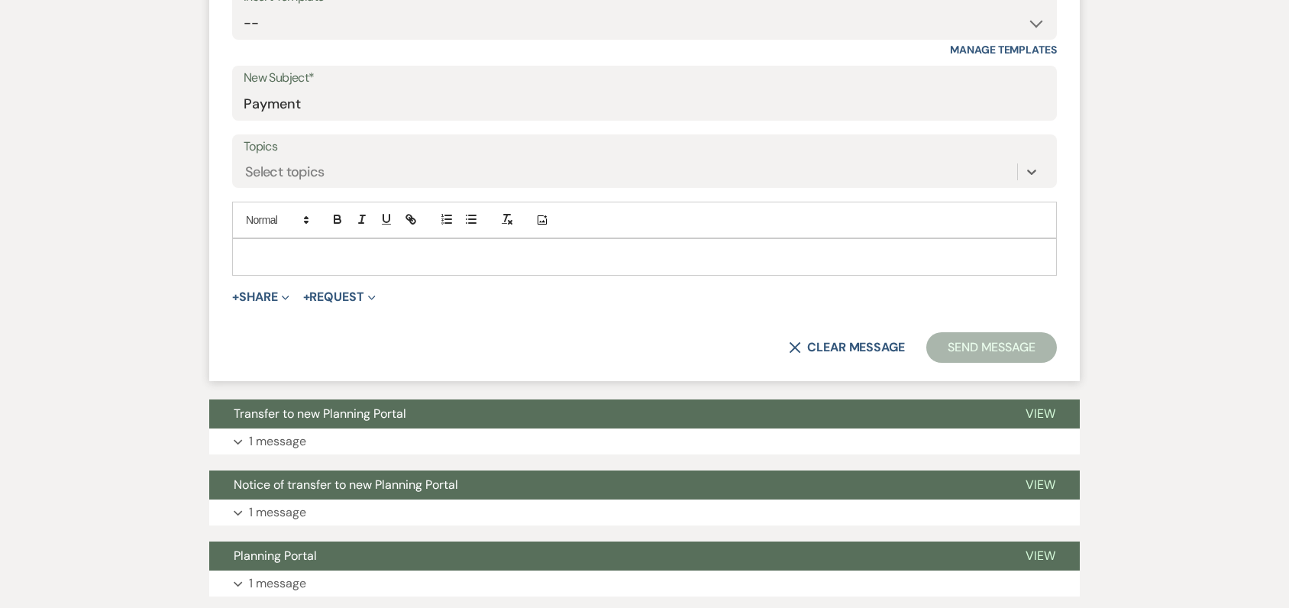
click at [379, 247] on div at bounding box center [644, 256] width 823 height 35
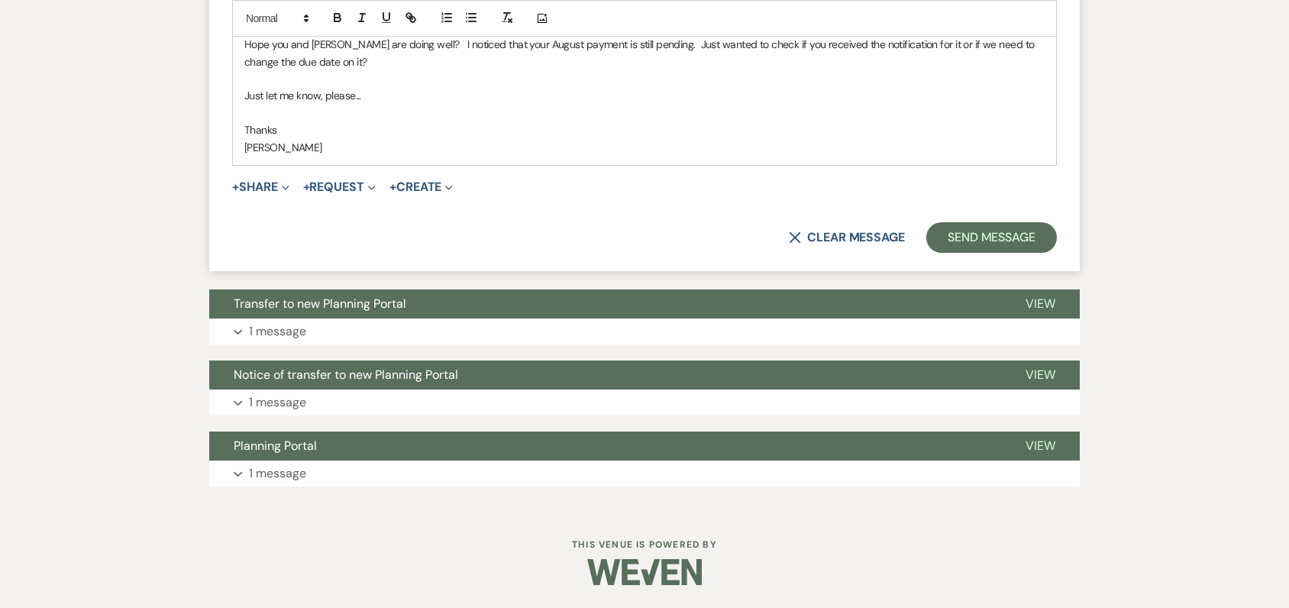
scroll to position [774, 0]
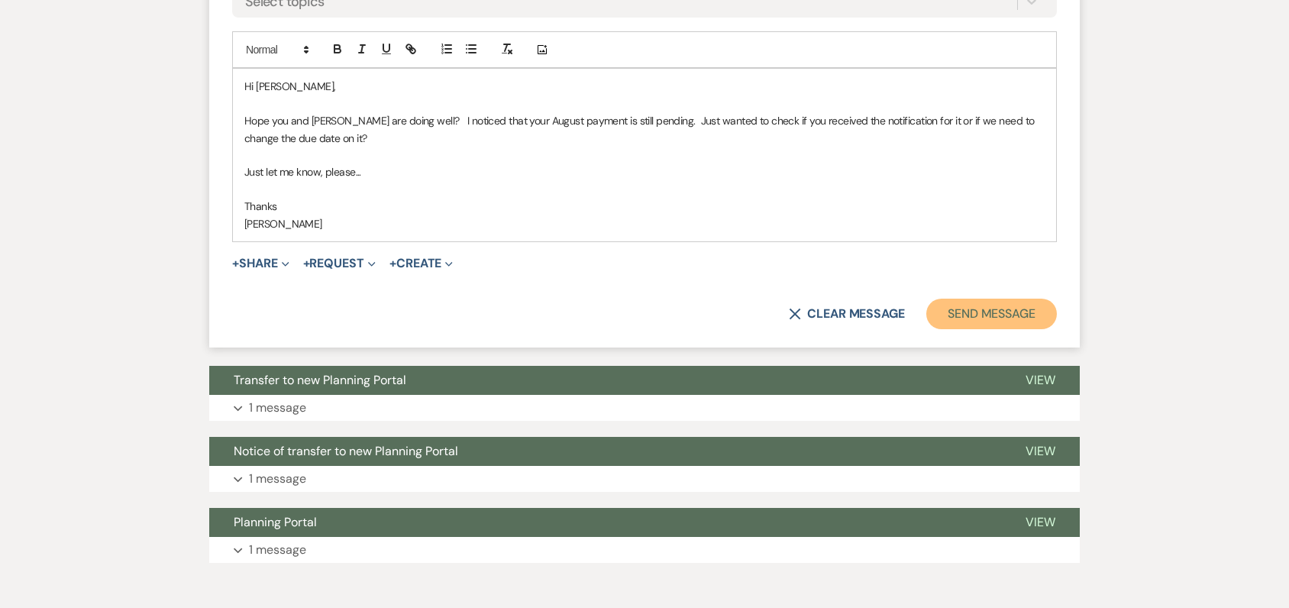
click at [988, 315] on button "Send Message" at bounding box center [991, 313] width 131 height 31
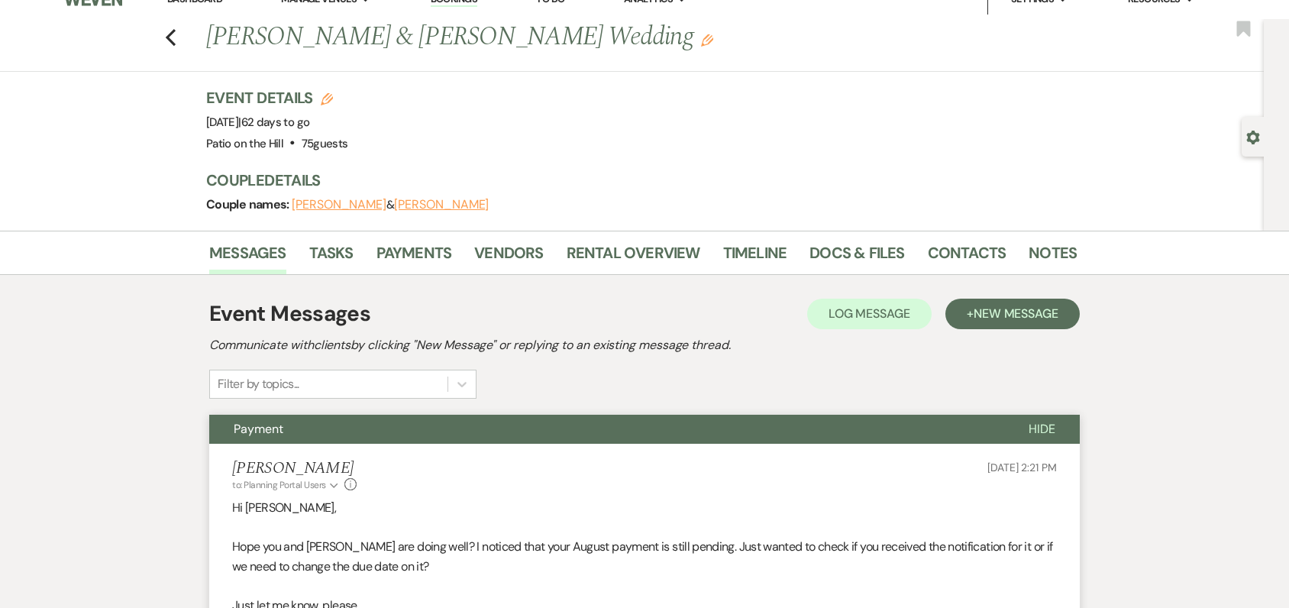
scroll to position [0, 0]
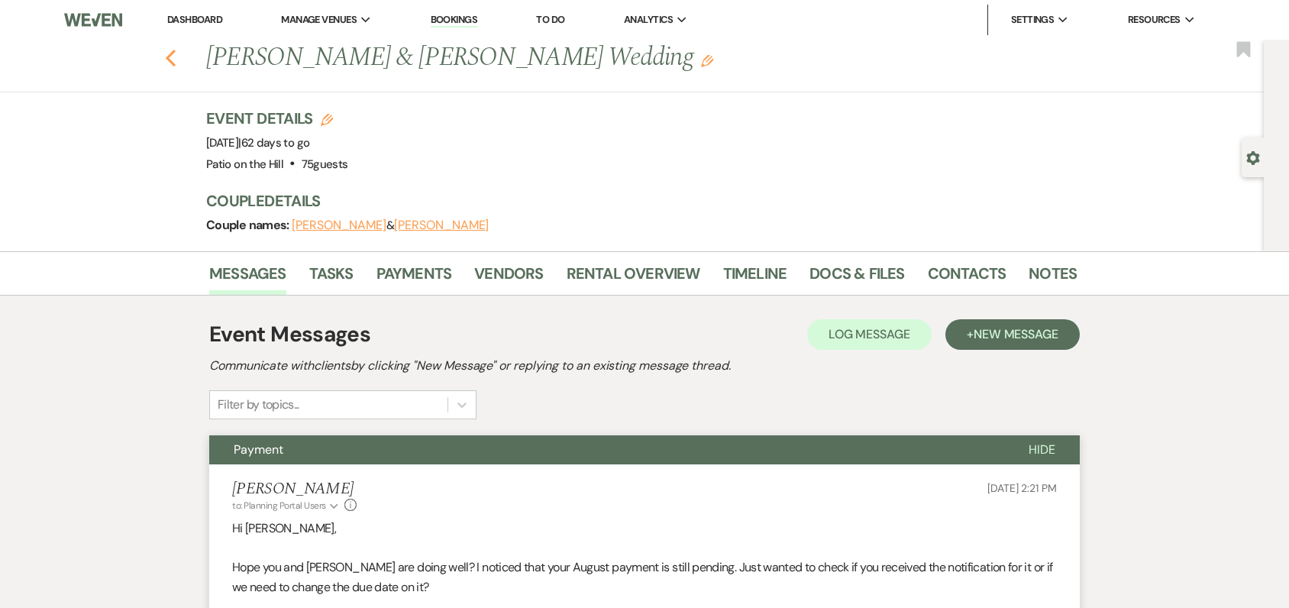
click at [176, 57] on icon "Previous" at bounding box center [170, 58] width 11 height 18
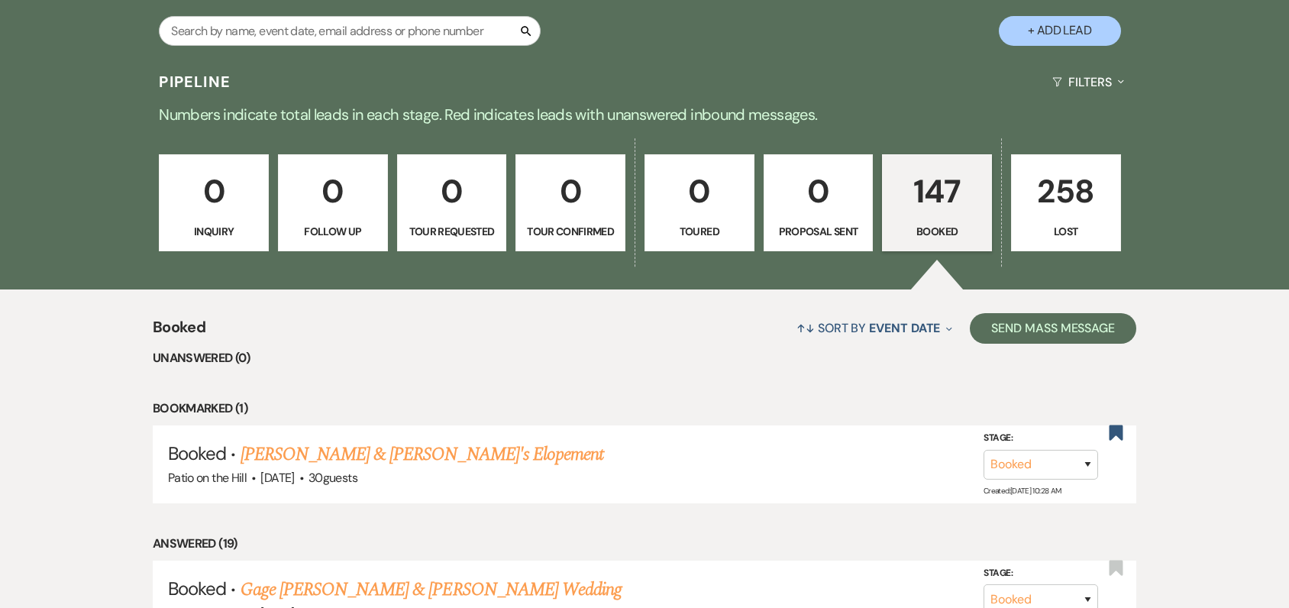
scroll to position [148, 0]
